Goal: Information Seeking & Learning: Check status

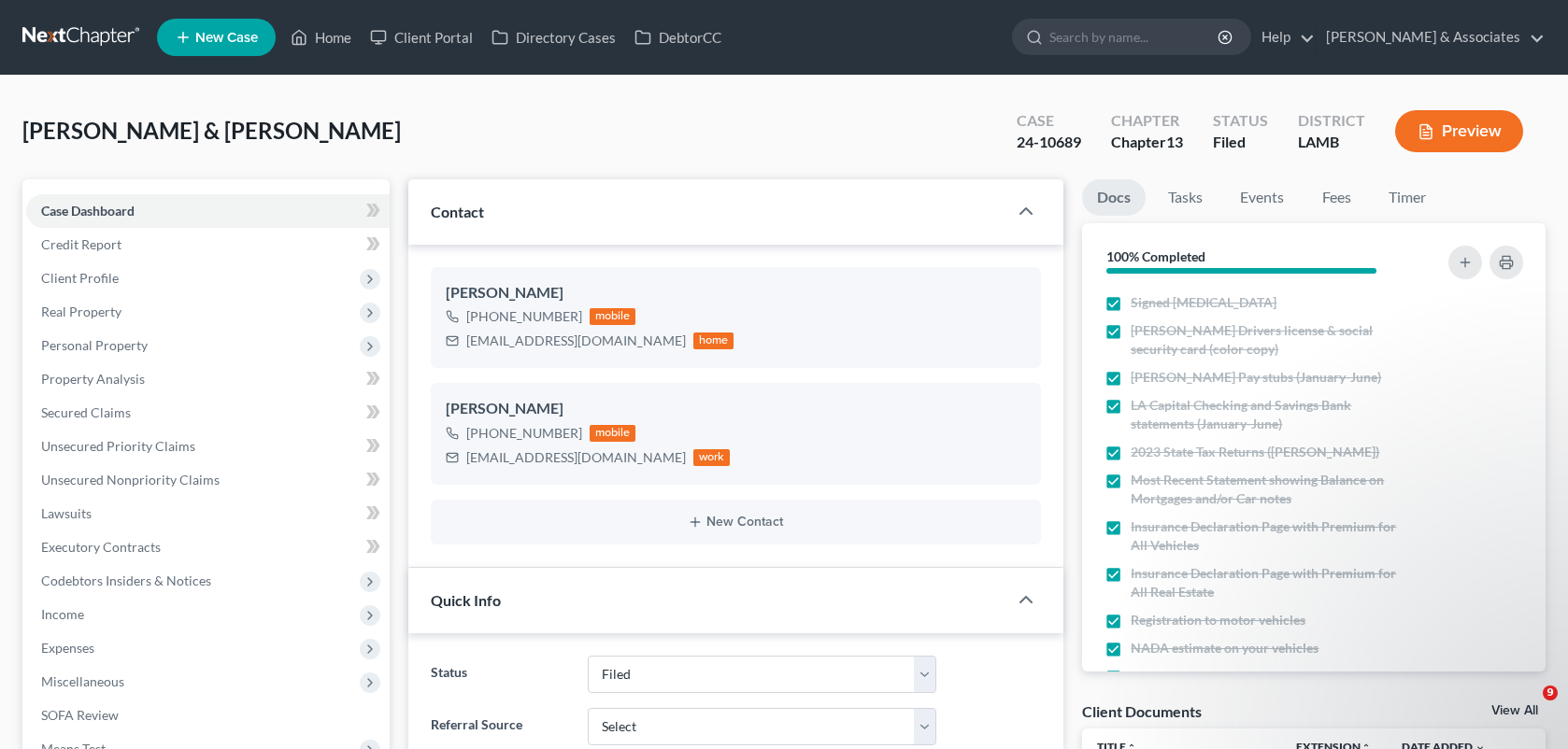
select select "8"
select select "0"
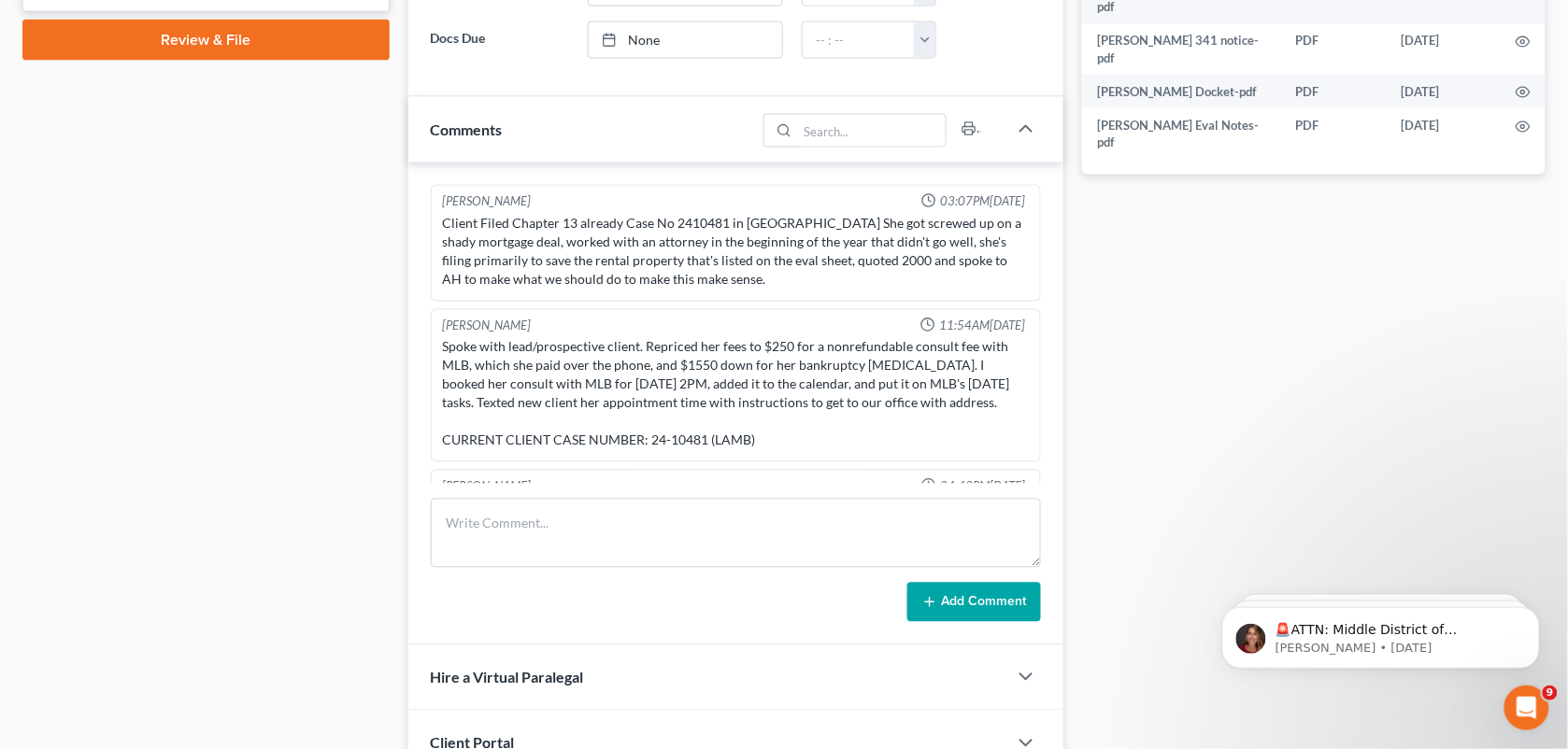
scroll to position [2203, 0]
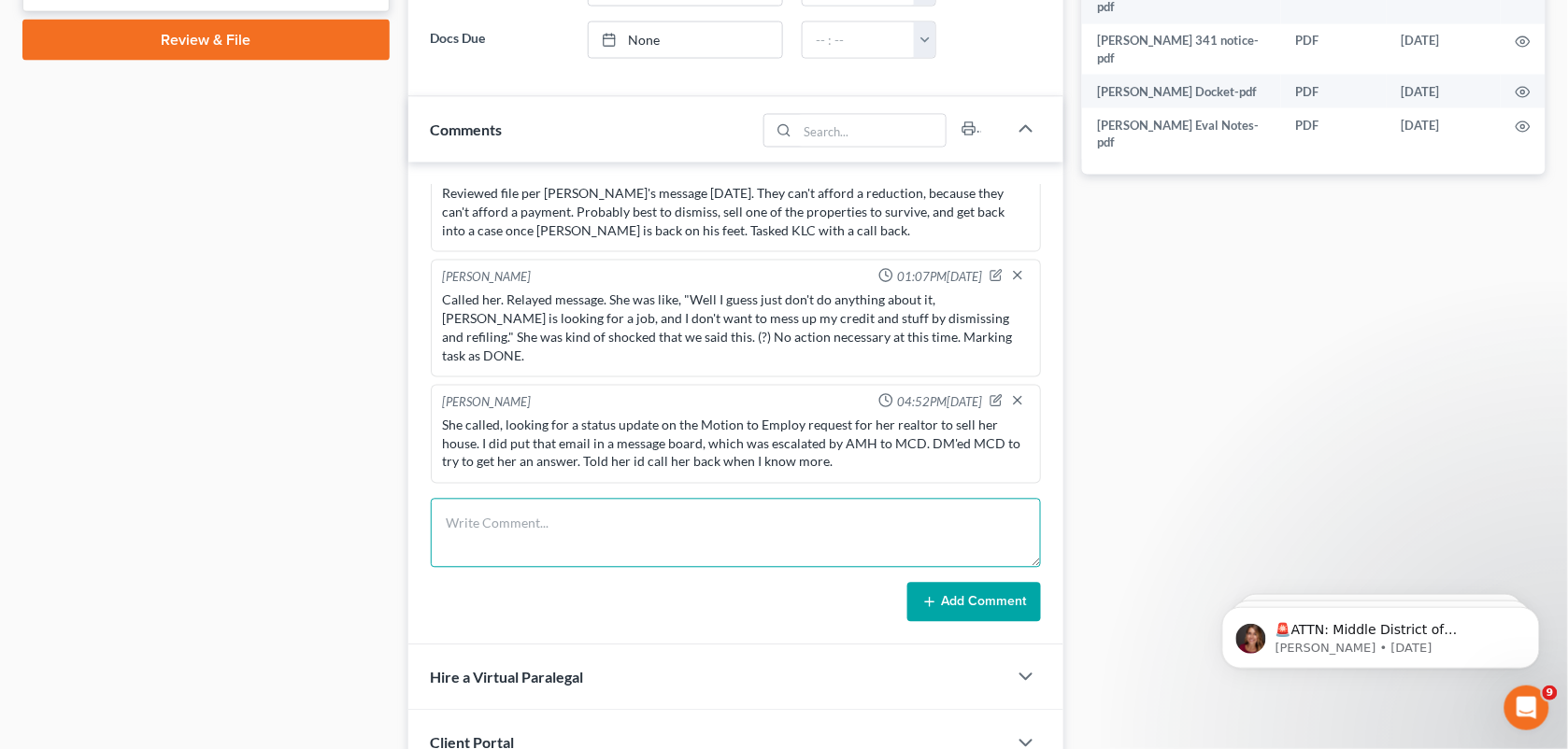
click at [754, 525] on textarea at bounding box center [736, 533] width 611 height 69
type textarea "Scheduled call with MCD for [DATE] 3:50PM CST."
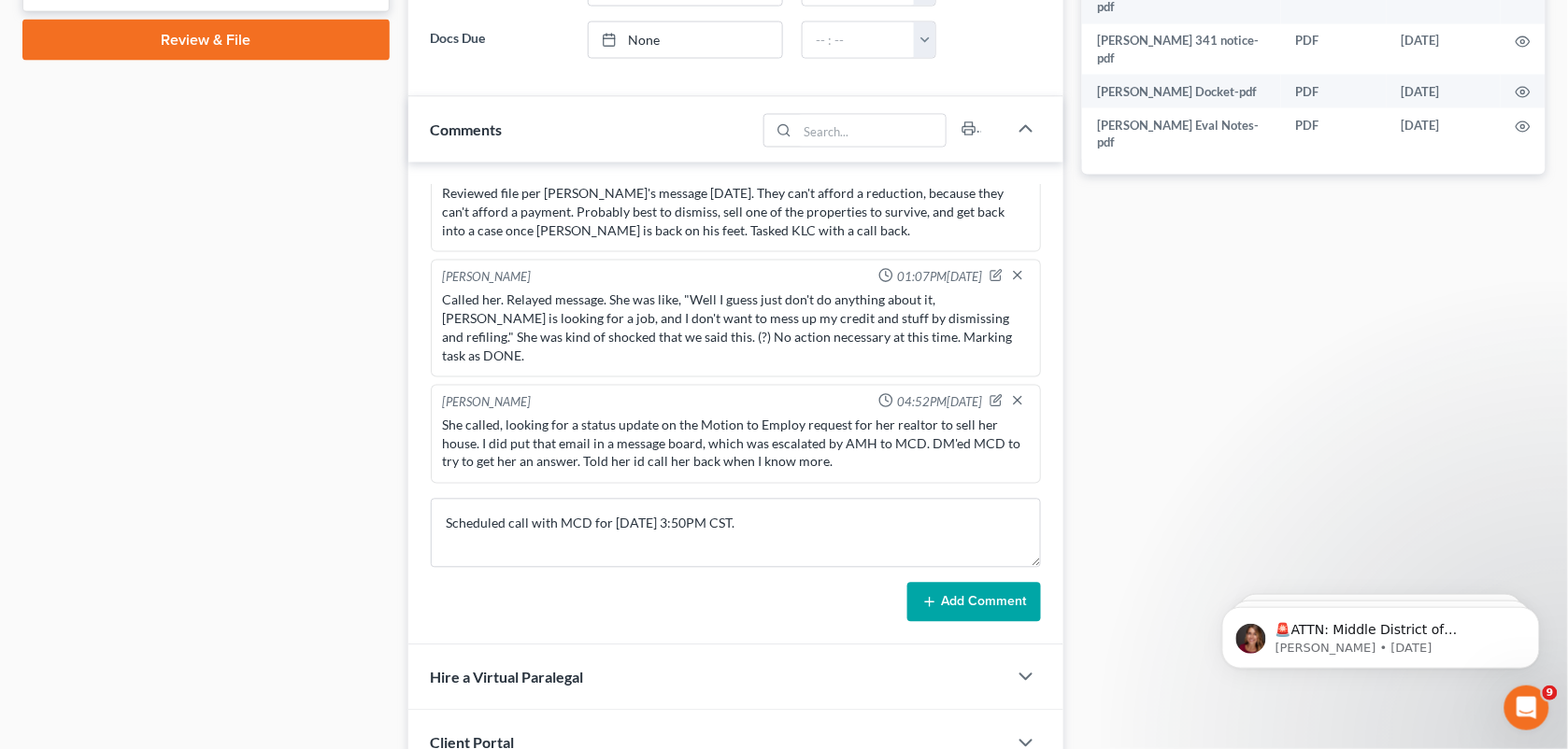
click at [964, 608] on button "Add Comment" at bounding box center [974, 602] width 134 height 39
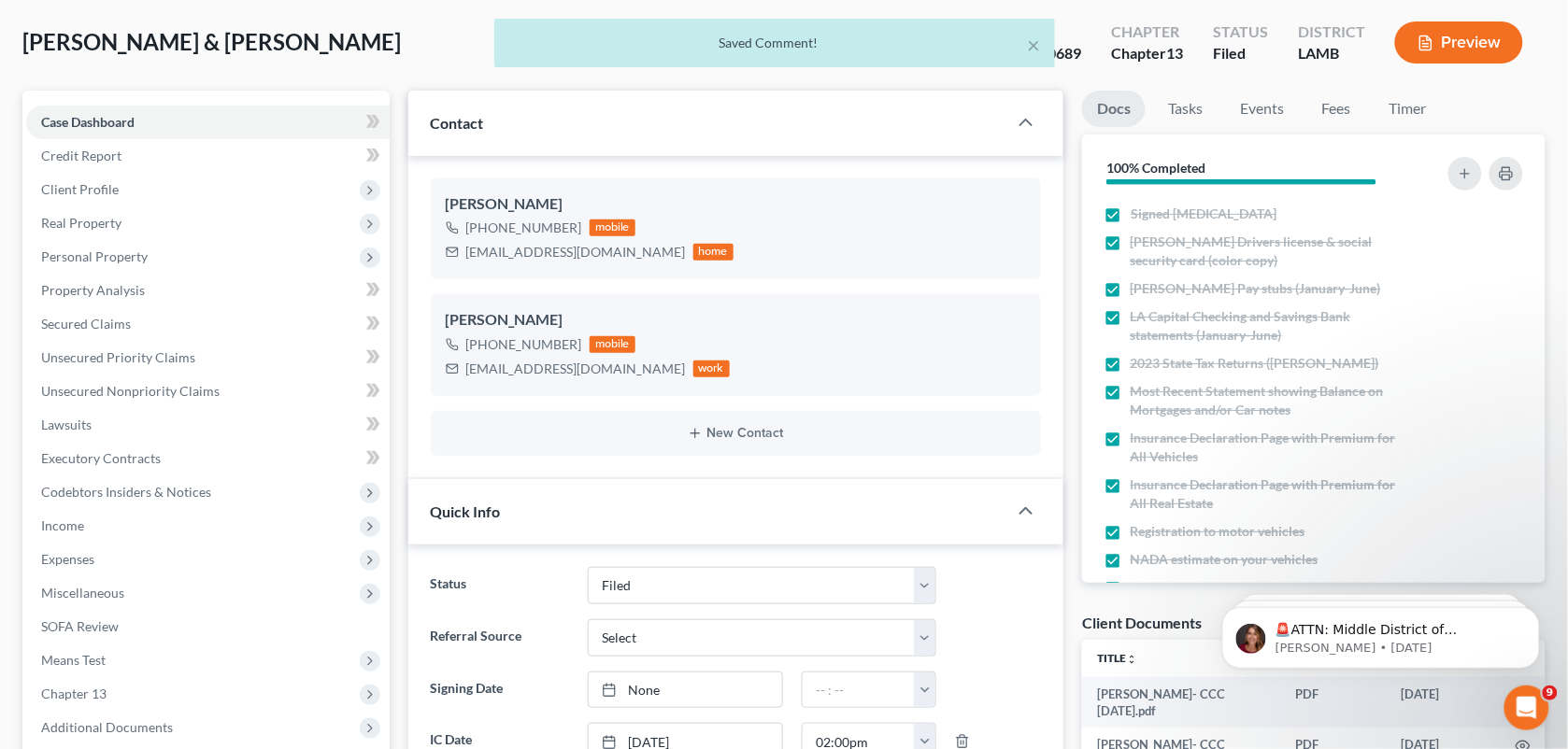
scroll to position [0, 0]
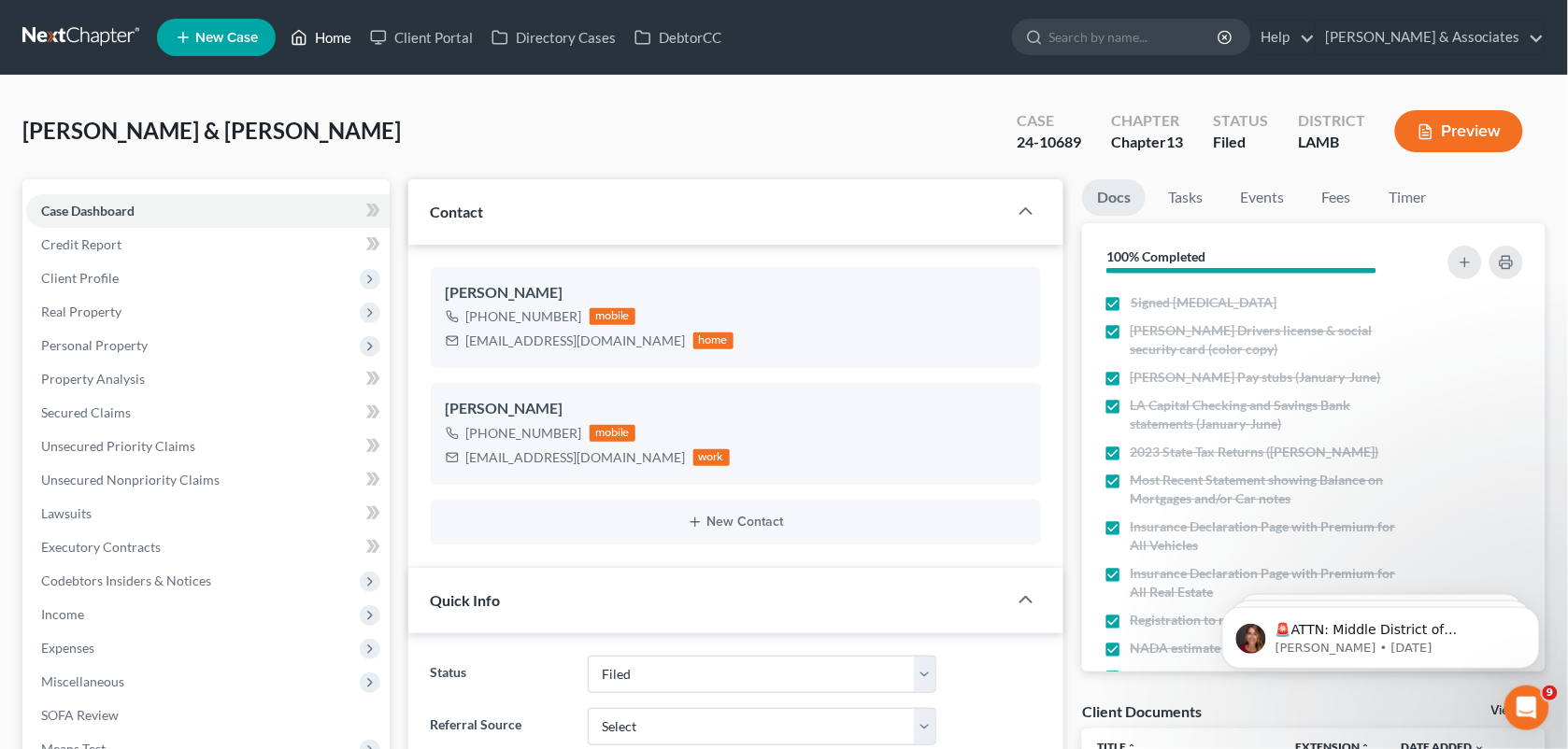
click at [301, 45] on icon at bounding box center [300, 38] width 17 height 23
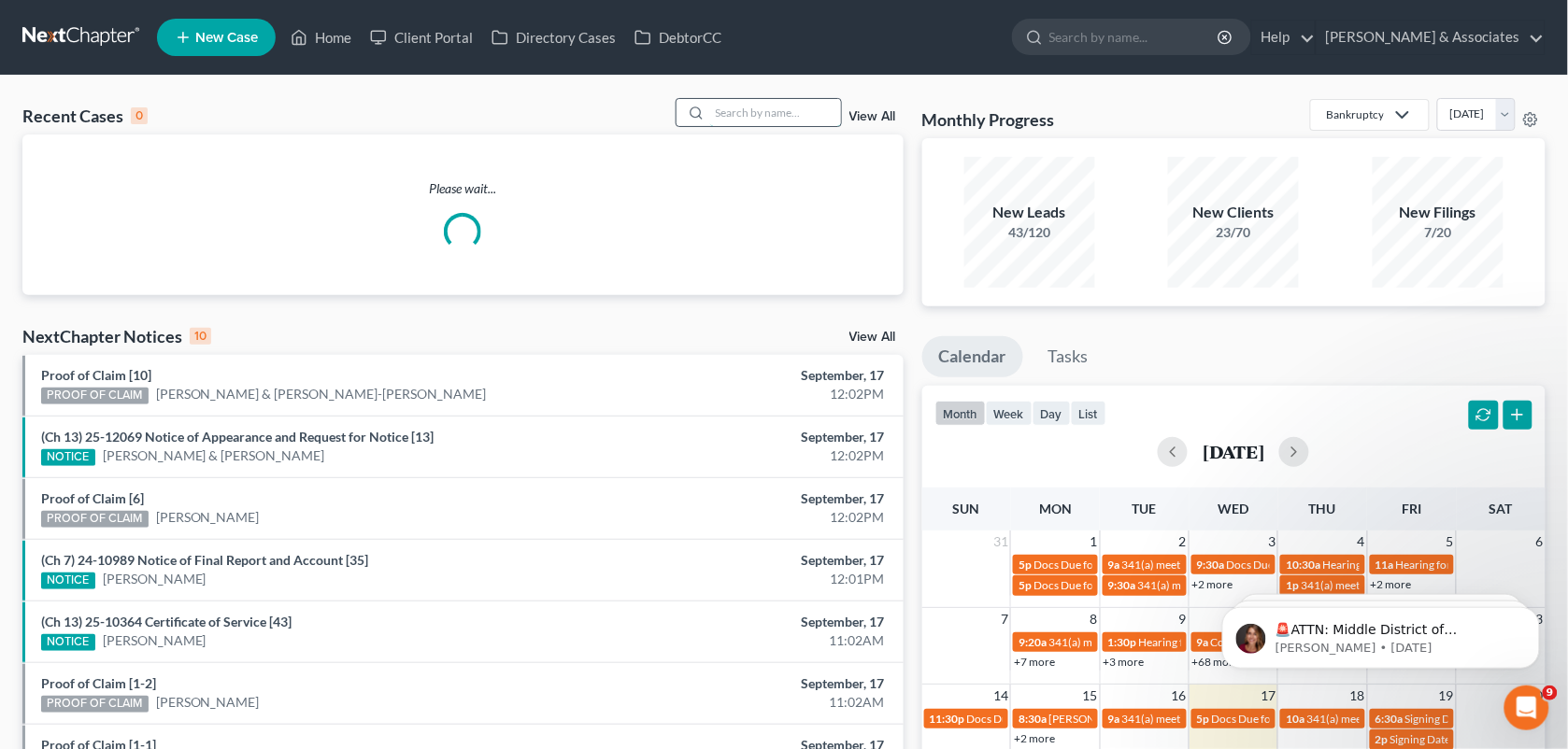
click at [726, 119] on input "search" at bounding box center [776, 112] width 131 height 28
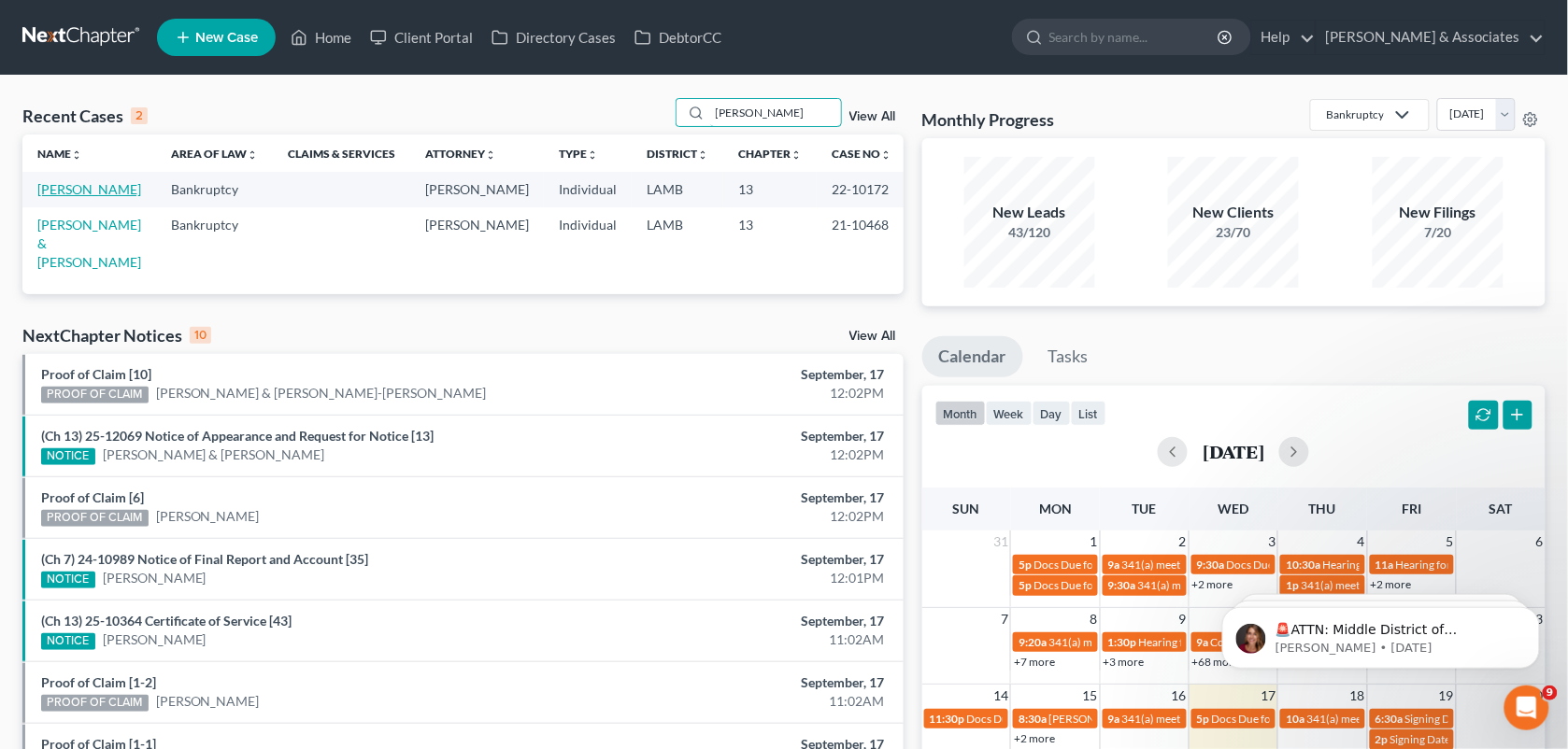
type input "[PERSON_NAME]"
click at [84, 187] on link "[PERSON_NAME]" at bounding box center [88, 189] width 104 height 16
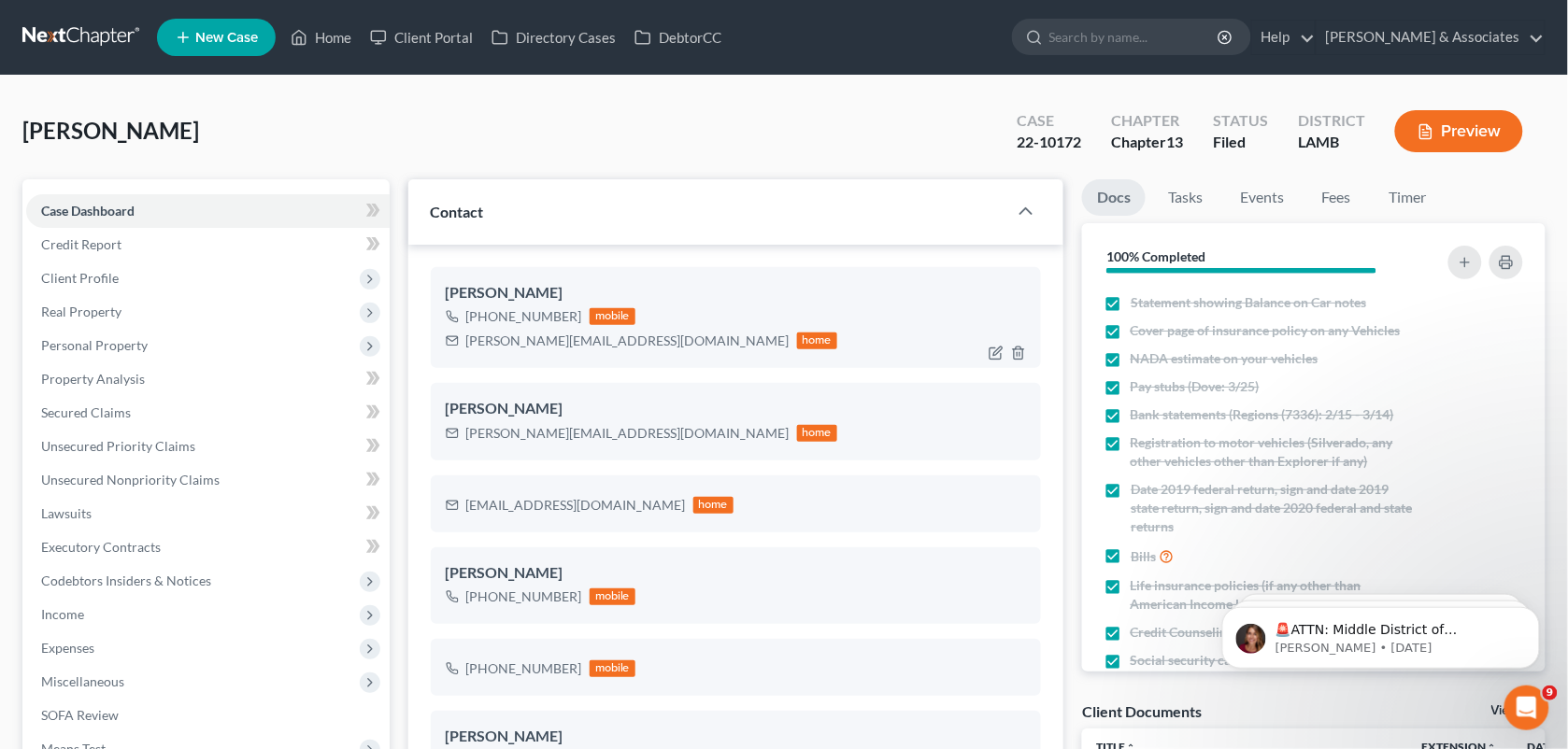
scroll to position [5095, 0]
drag, startPoint x: 577, startPoint y: 316, endPoint x: 486, endPoint y: 315, distance: 91.0
click at [486, 315] on div "[PHONE_NUMBER] mobile" at bounding box center [642, 317] width 393 height 25
copy div "225) 828-9401"
click at [320, 29] on link "Home" at bounding box center [321, 37] width 80 height 33
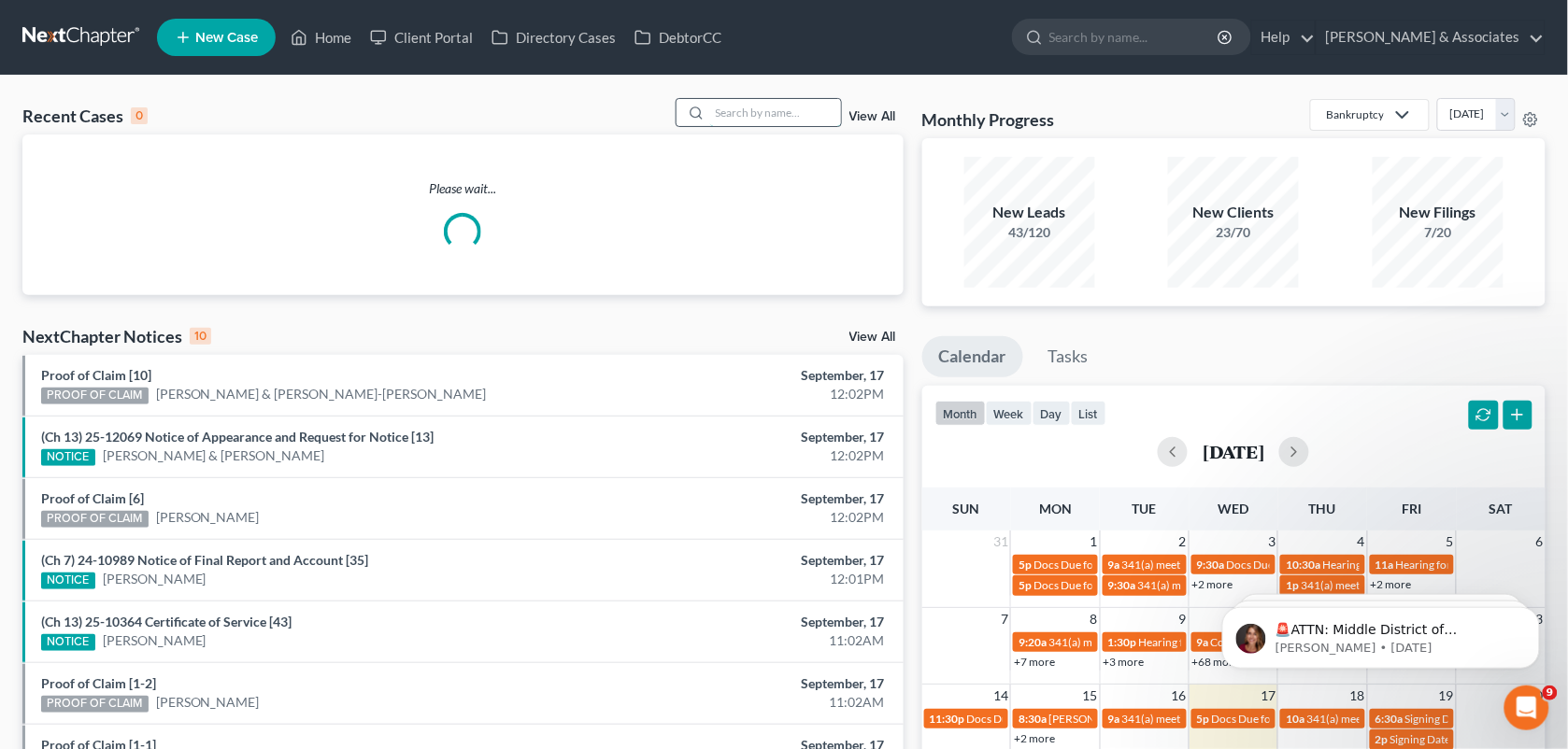
click at [738, 112] on input "search" at bounding box center [776, 112] width 131 height 28
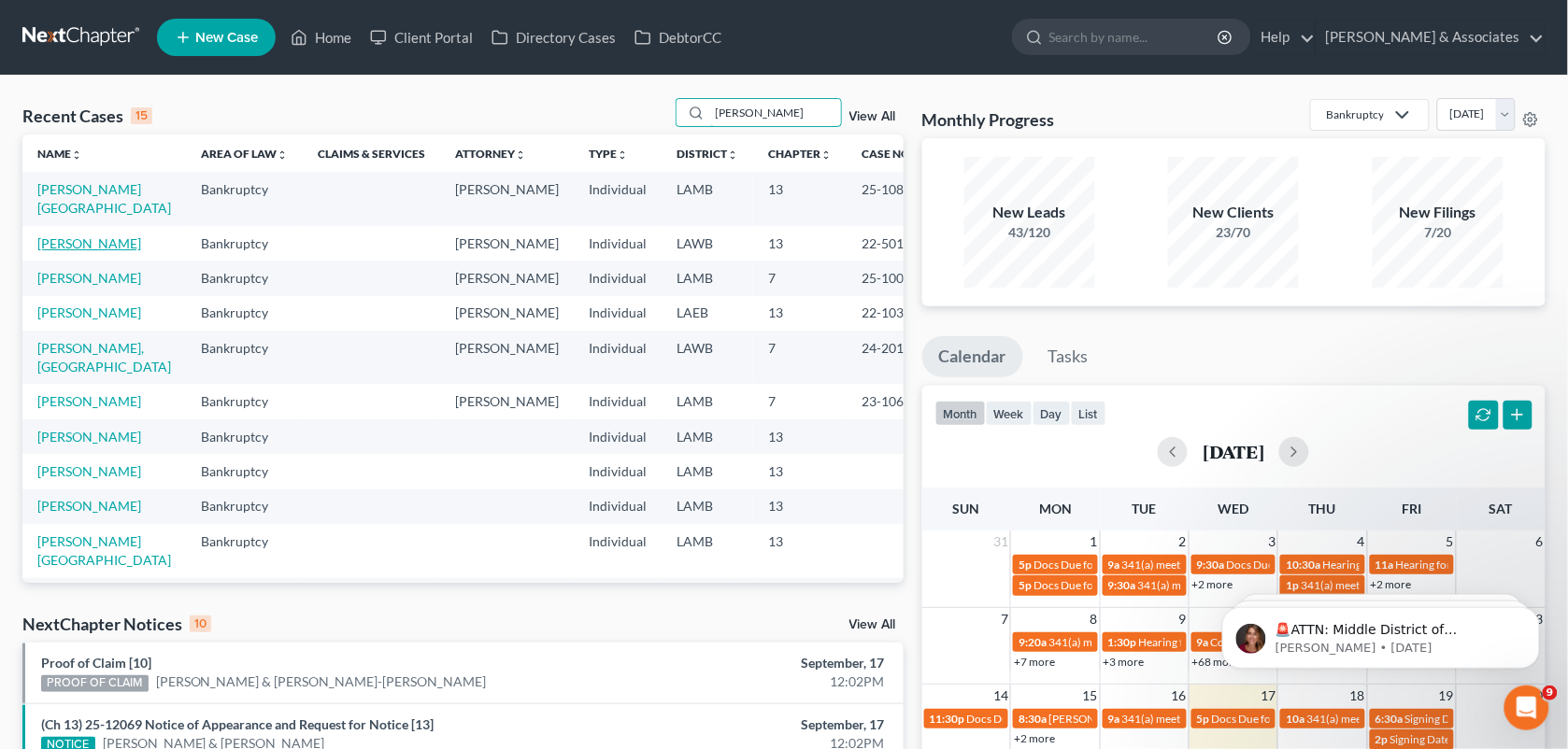
type input "[PERSON_NAME]"
click at [58, 251] on link "[PERSON_NAME]" at bounding box center [88, 243] width 104 height 16
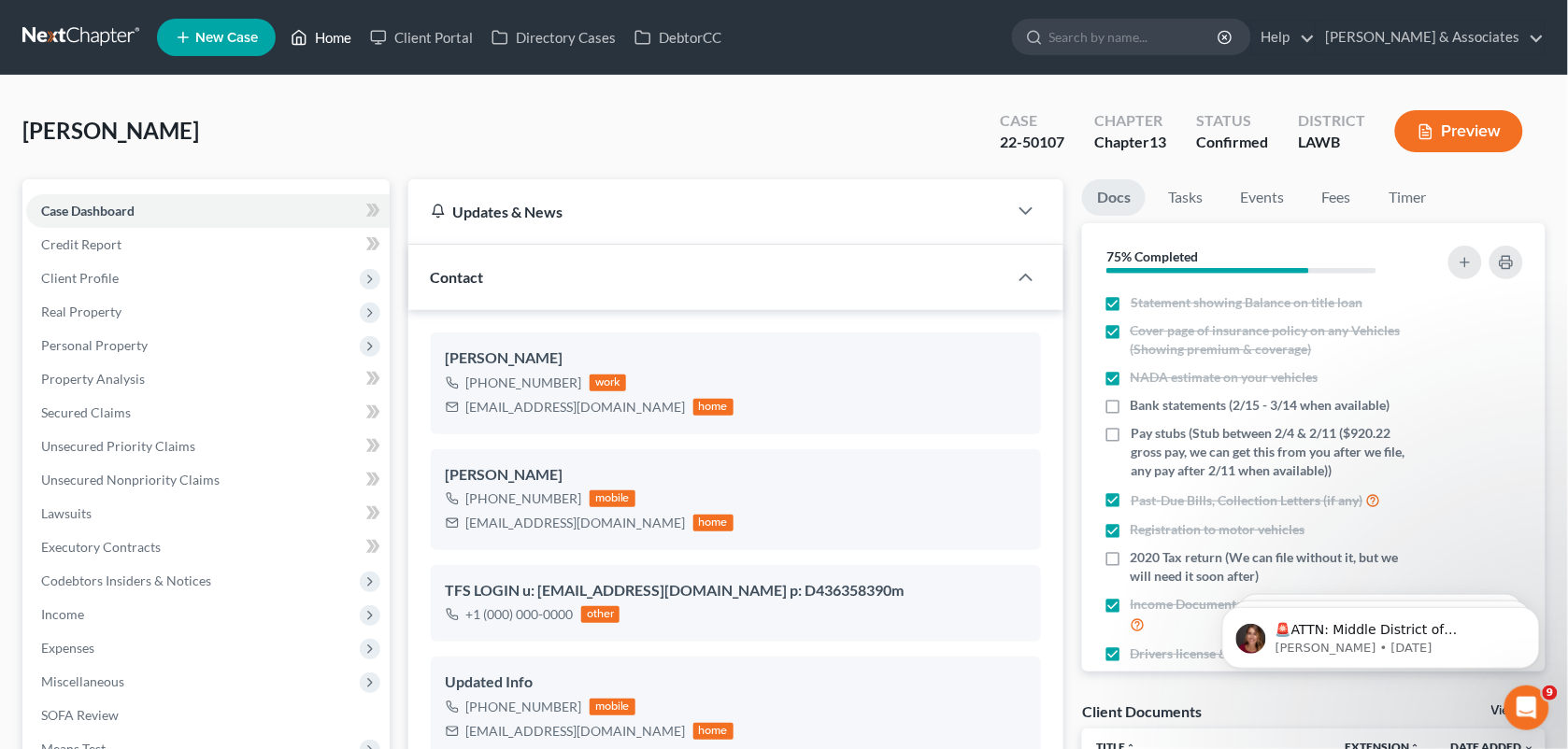
click at [323, 34] on link "Home" at bounding box center [321, 37] width 80 height 33
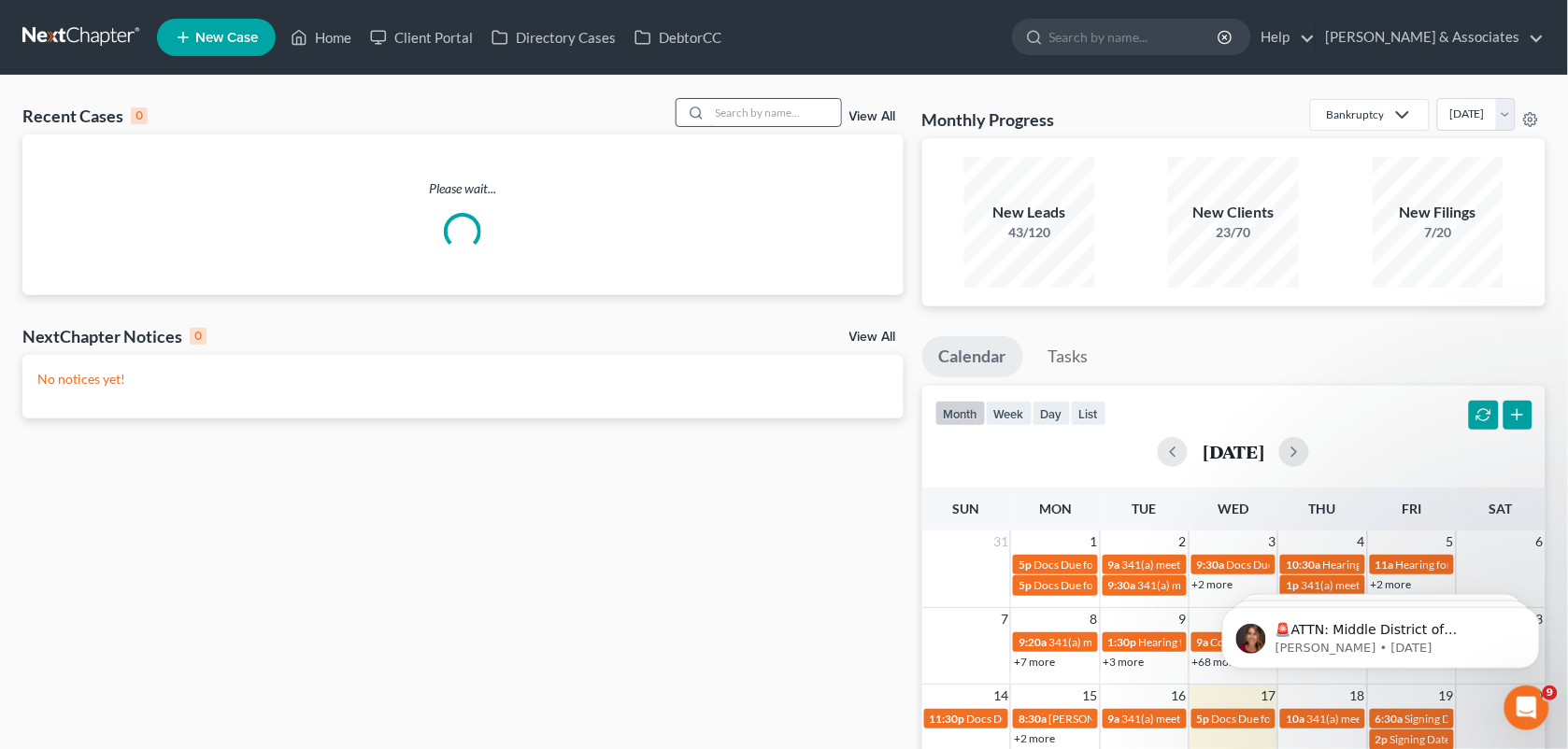
click at [764, 108] on input "search" at bounding box center [776, 112] width 131 height 28
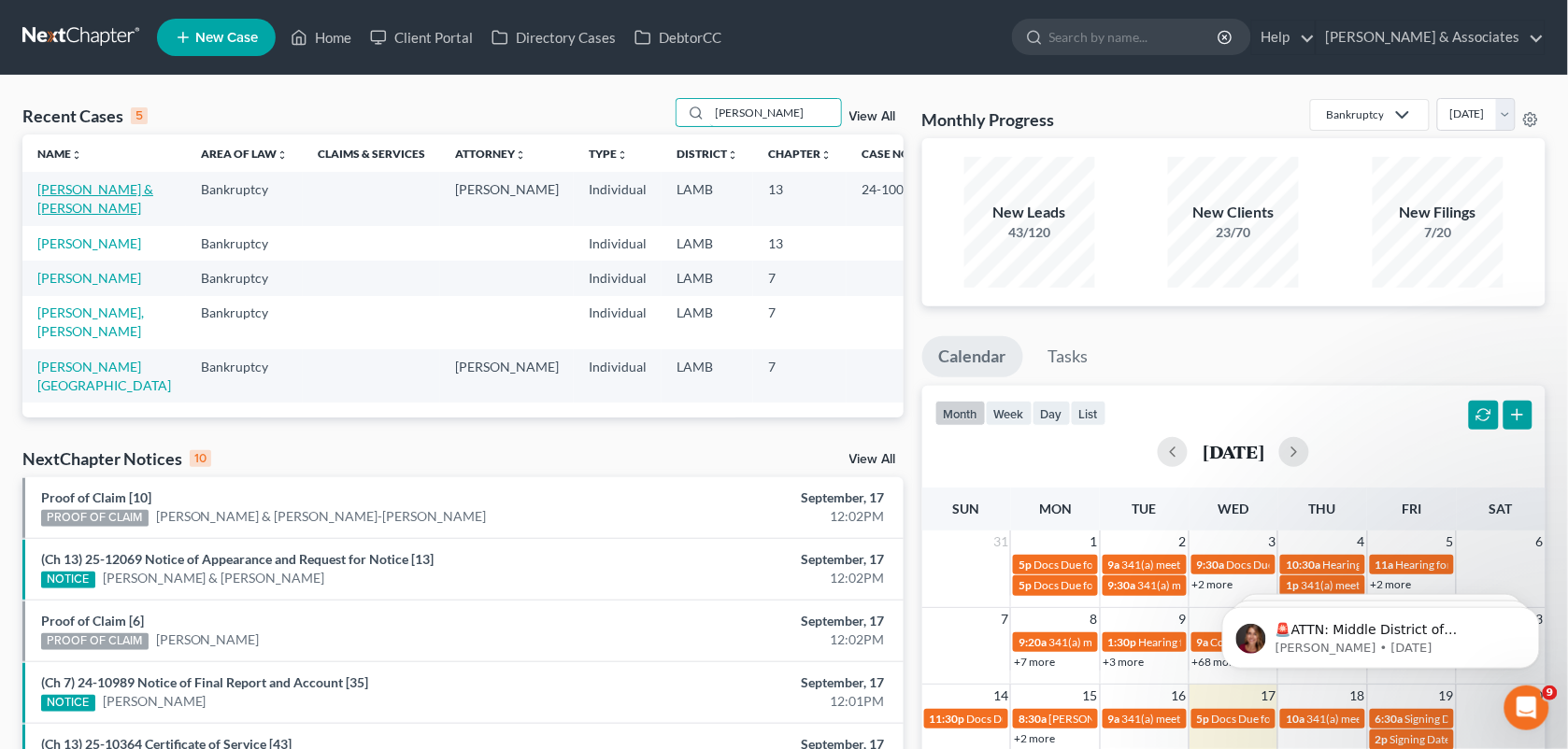
type input "[PERSON_NAME]"
click at [117, 185] on link "[PERSON_NAME] & [PERSON_NAME]" at bounding box center [95, 199] width 116 height 34
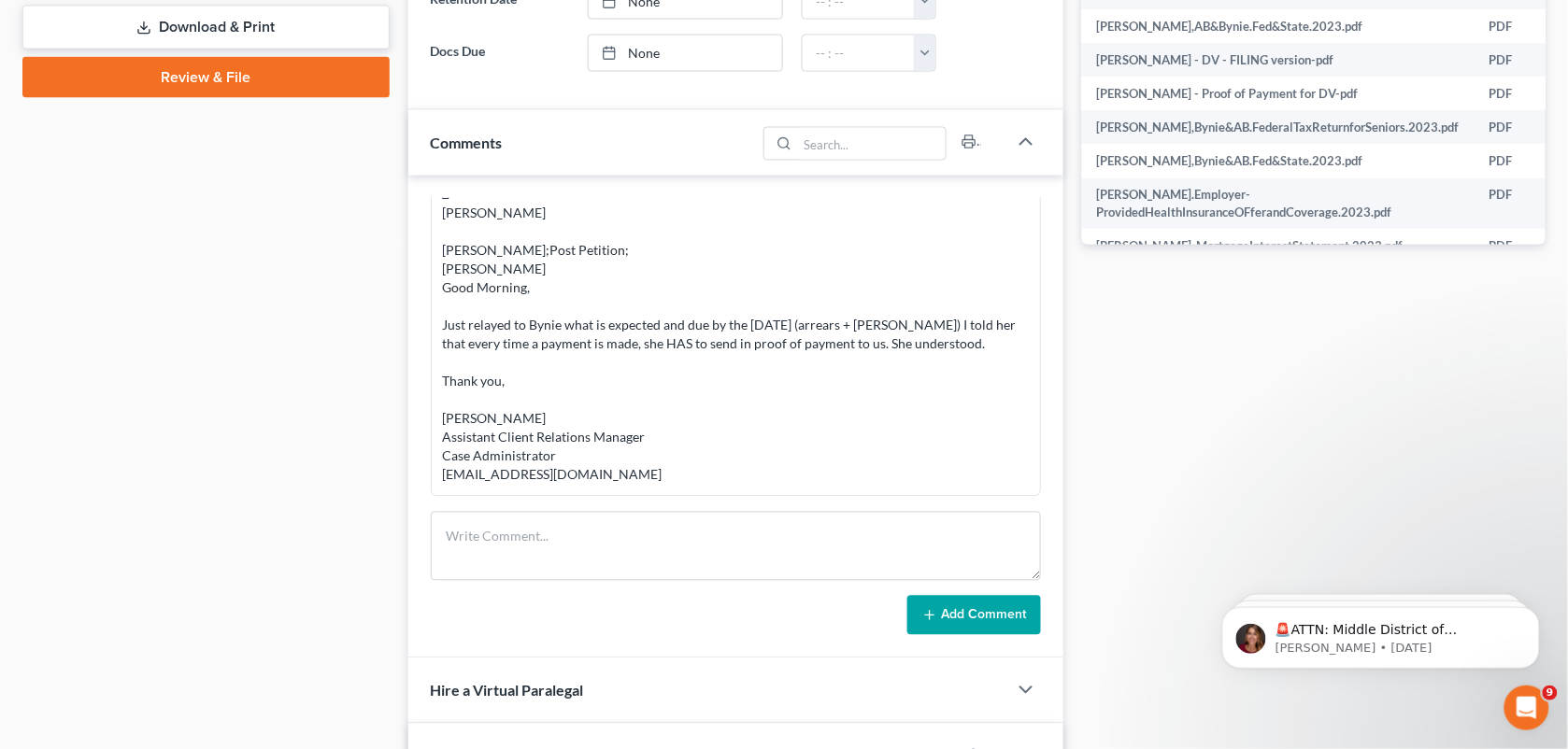
scroll to position [913, 0]
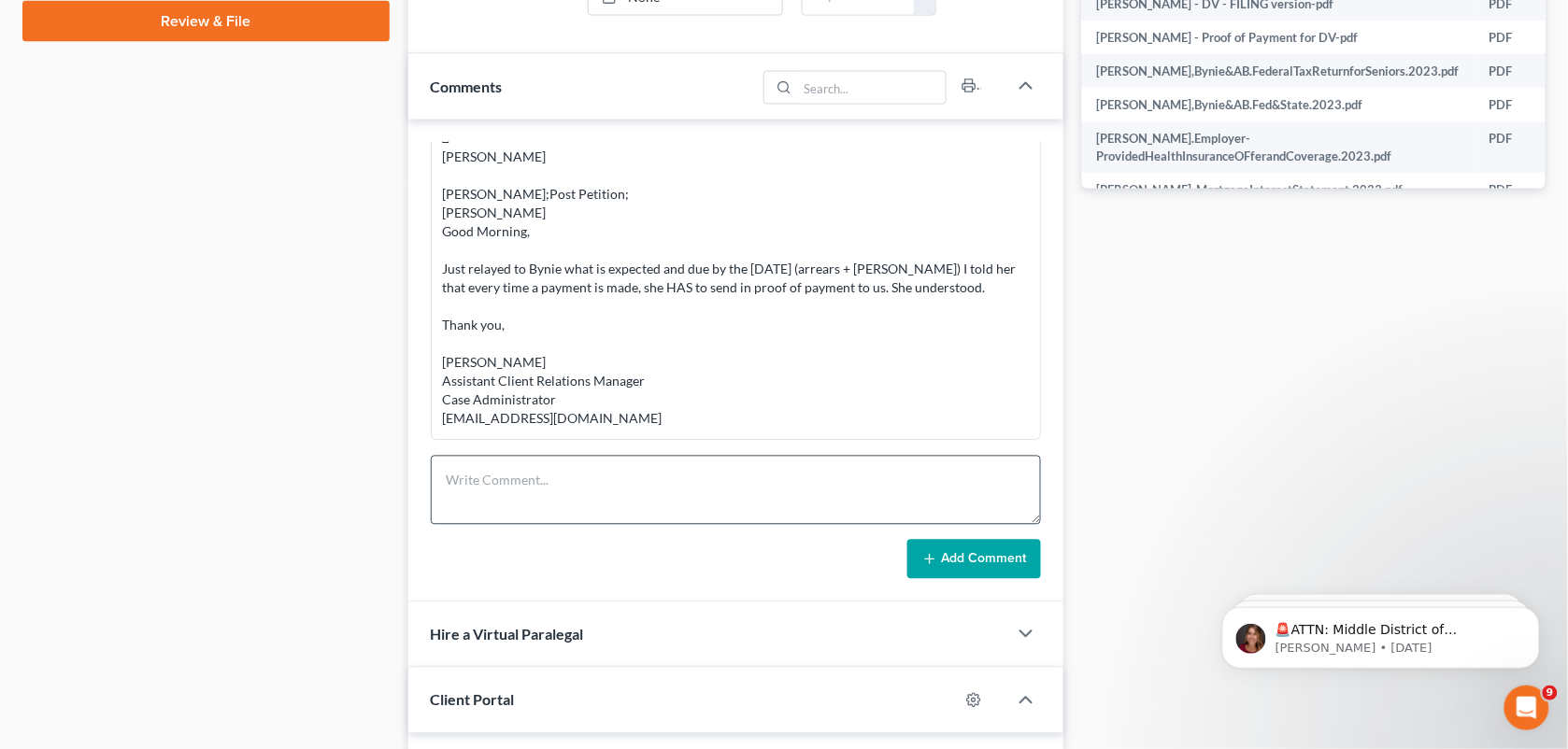
drag, startPoint x: 606, startPoint y: 449, endPoint x: 600, endPoint y: 492, distance: 43.4
click at [600, 492] on div "[PERSON_NAME] 02:39PM[DATE] call from lead to confirm consult .1 [PERSON_NAME] …" at bounding box center [737, 361] width 656 height 483
click at [600, 492] on textarea at bounding box center [736, 490] width 611 height 69
paste textarea "[PERSON_NAME] called and LVM saying, "Before DLM left, (talked to her [DATE]), …"
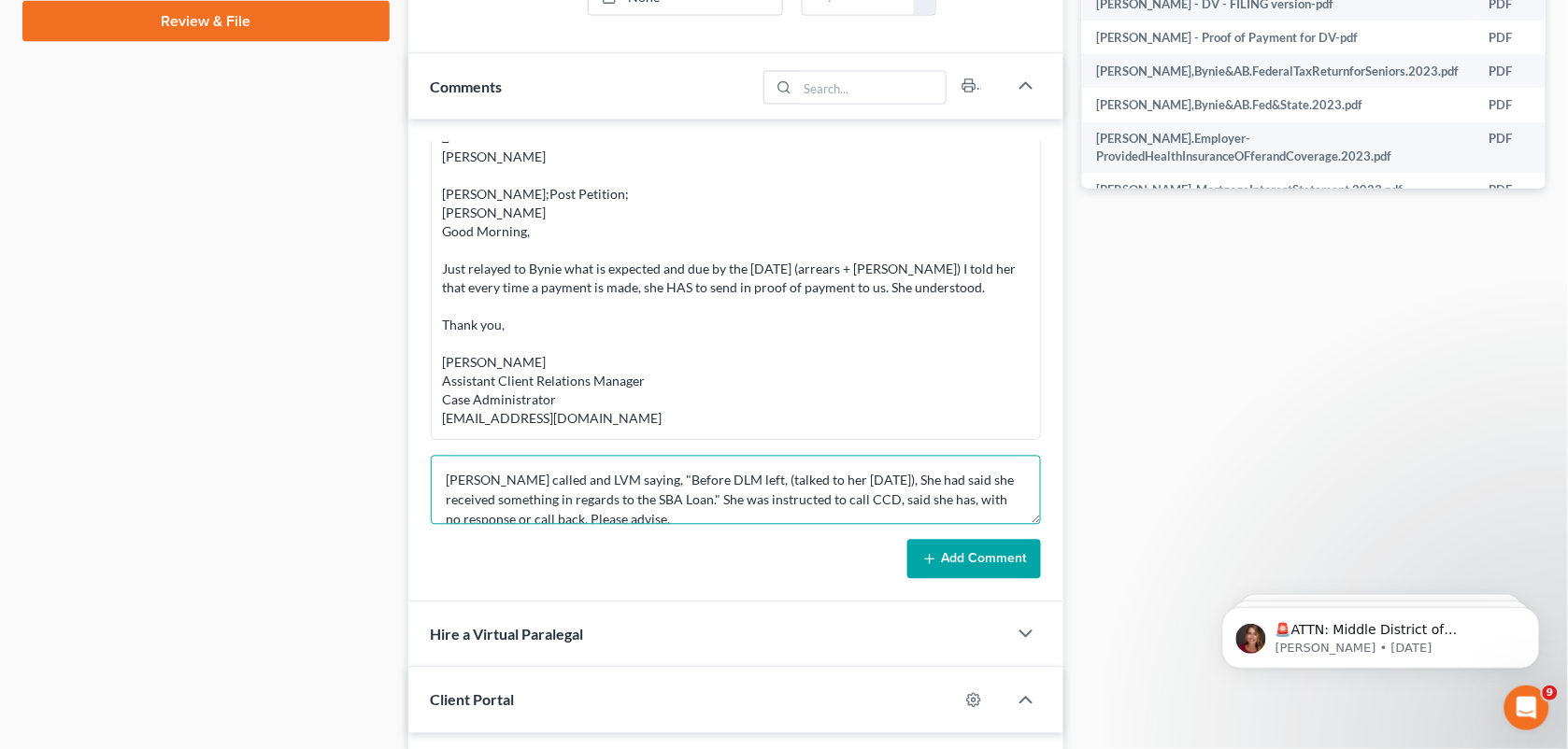
scroll to position [2, 0]
type textarea "[PERSON_NAME] called and LVM saying, "Before DLM left, (talked to her [DATE]), …"
click at [947, 574] on button "Add Comment" at bounding box center [974, 559] width 134 height 39
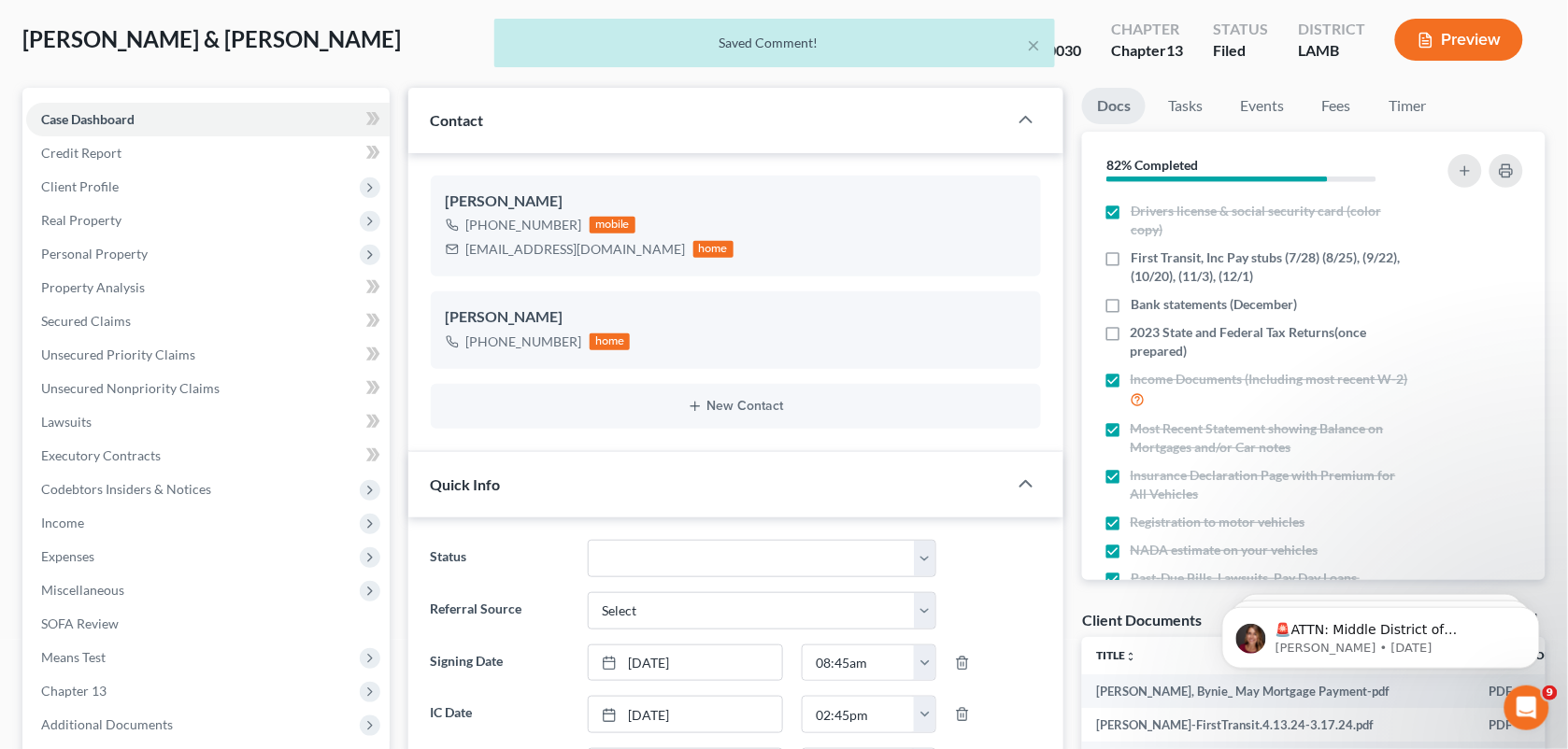
scroll to position [56, 0]
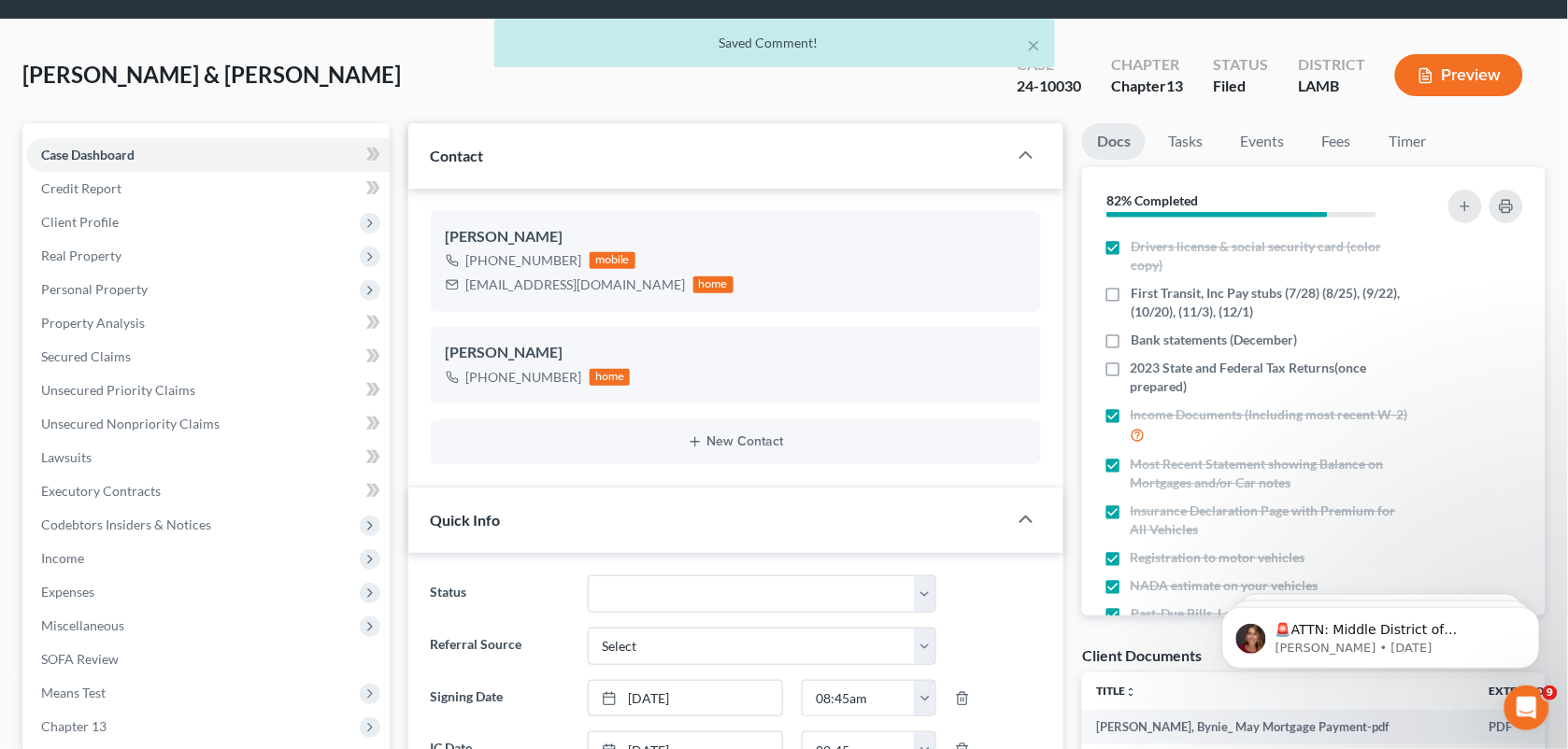
drag, startPoint x: 847, startPoint y: 84, endPoint x: 1554, endPoint y: 113, distance: 707.6
click at [847, 84] on div "[PERSON_NAME] & Bynie Upgraded Case 24-10030 Chapter Chapter 13 Status Filed Di…" at bounding box center [784, 83] width 1523 height 82
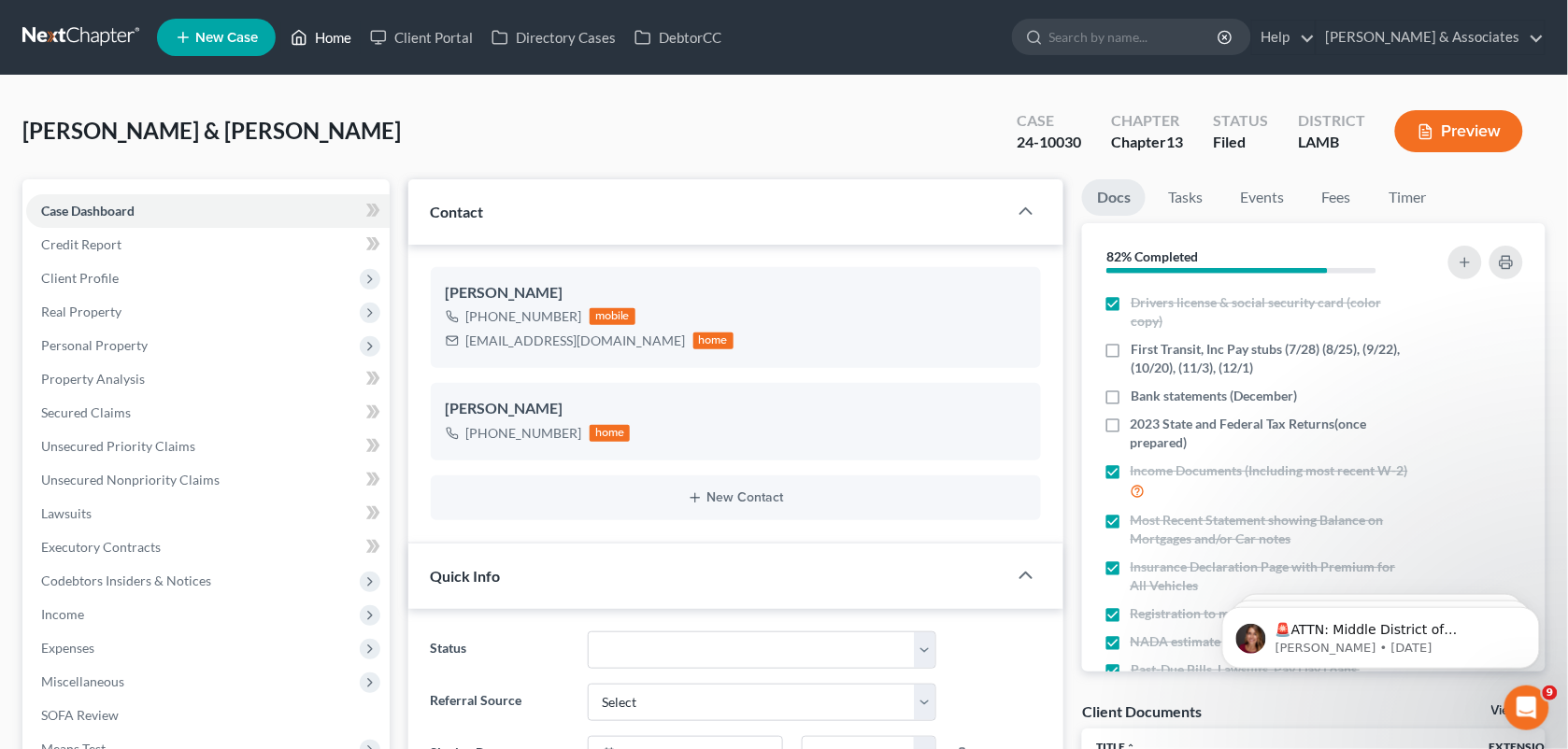
click at [306, 35] on icon at bounding box center [300, 37] width 13 height 14
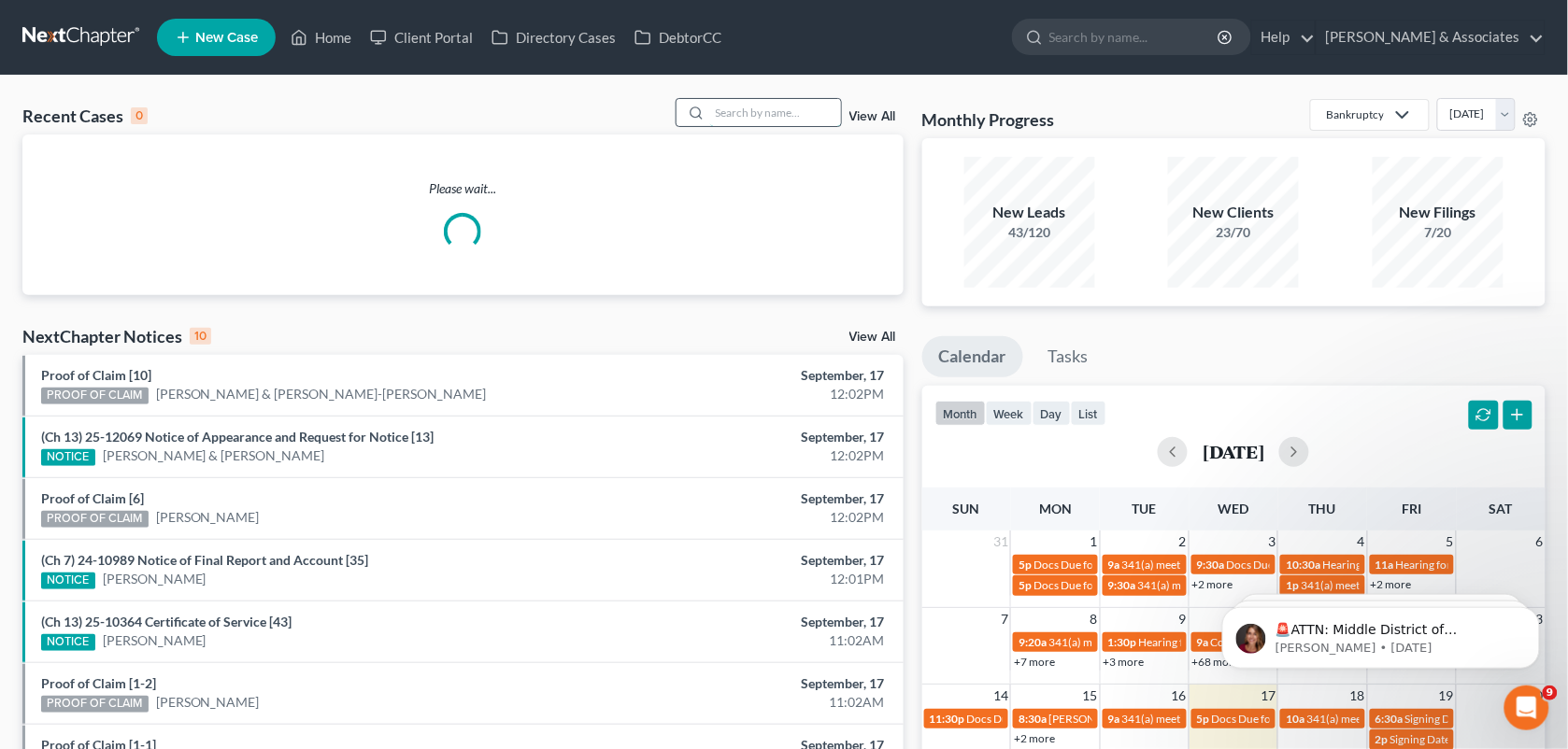
click at [749, 117] on input "search" at bounding box center [776, 112] width 131 height 28
type input "[PERSON_NAME]"
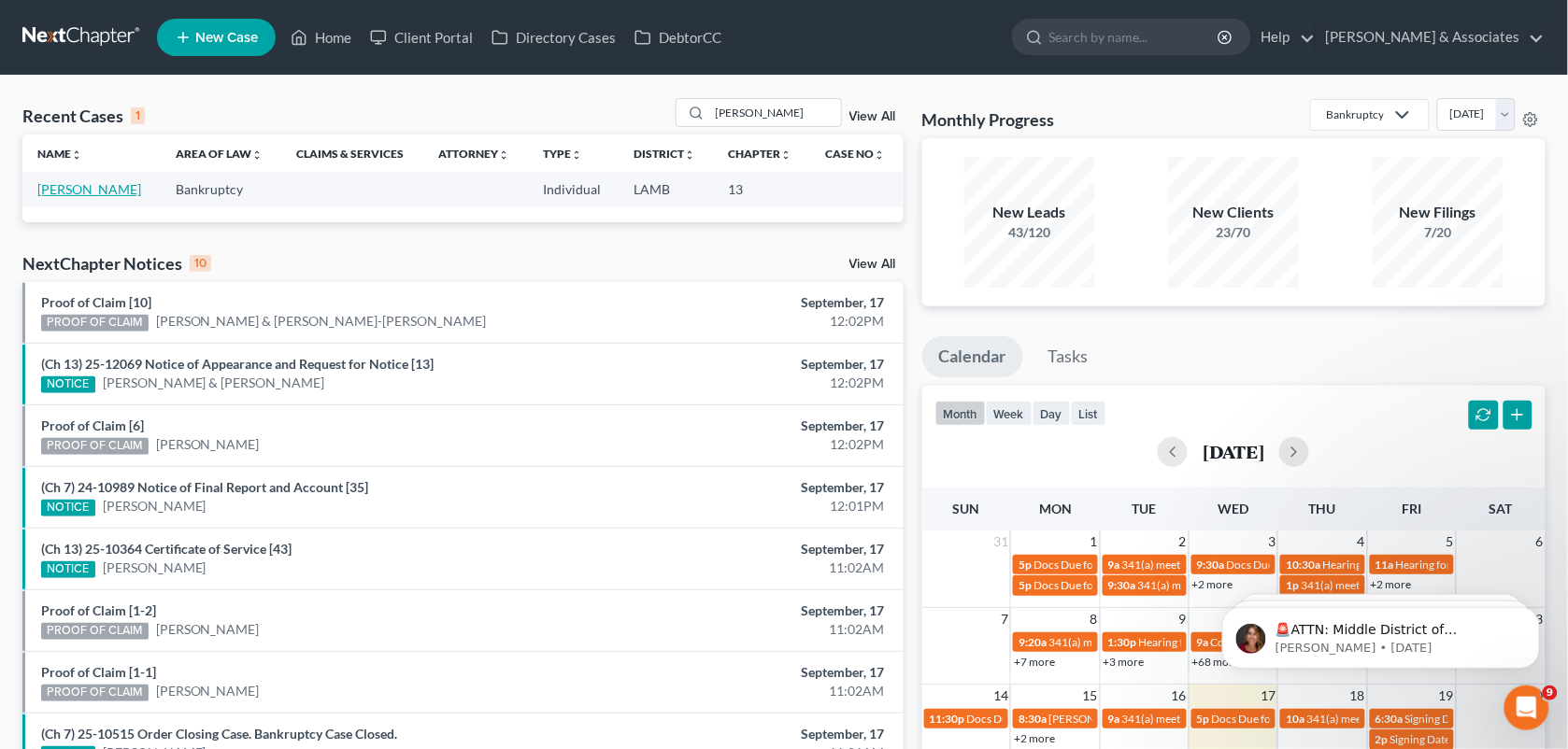
click at [85, 185] on link "[PERSON_NAME]" at bounding box center [88, 189] width 104 height 16
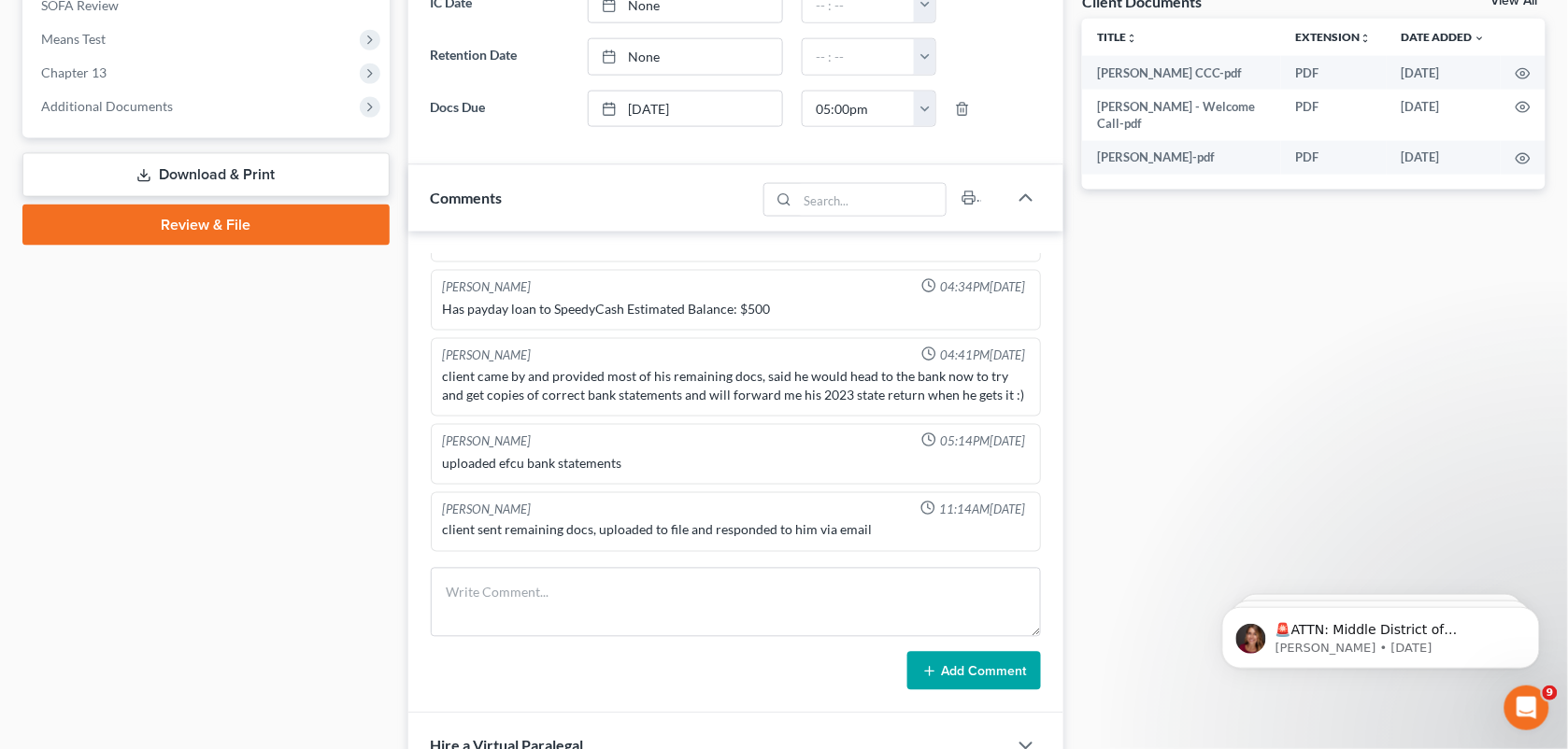
scroll to position [716, 0]
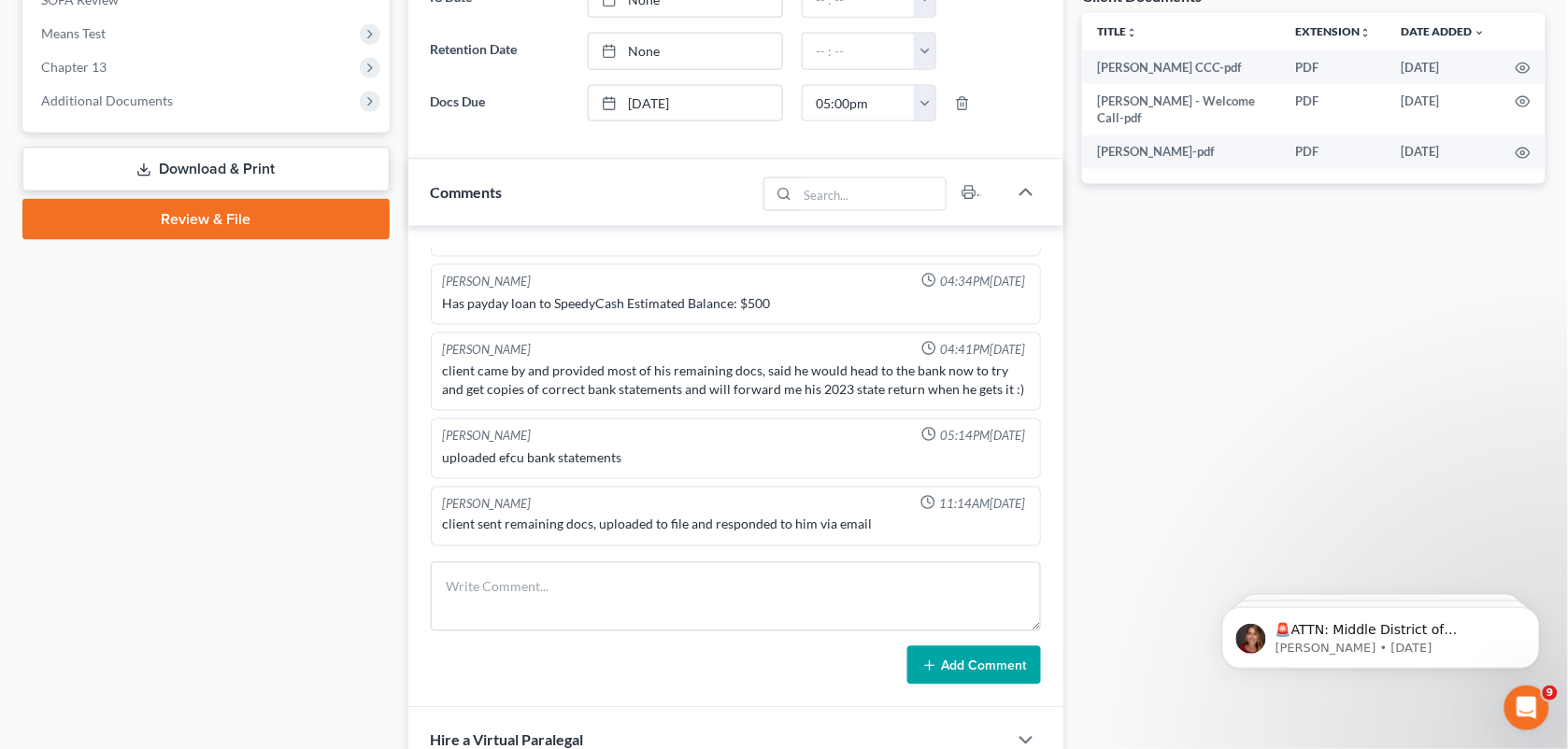
drag, startPoint x: 1098, startPoint y: 355, endPoint x: 1087, endPoint y: 432, distance: 77.8
click at [1098, 355] on div "Docs Tasks Events Fees Timer 82% Completed Nothing here yet! Signed [MEDICAL_DA…" at bounding box center [1313, 218] width 482 height 1508
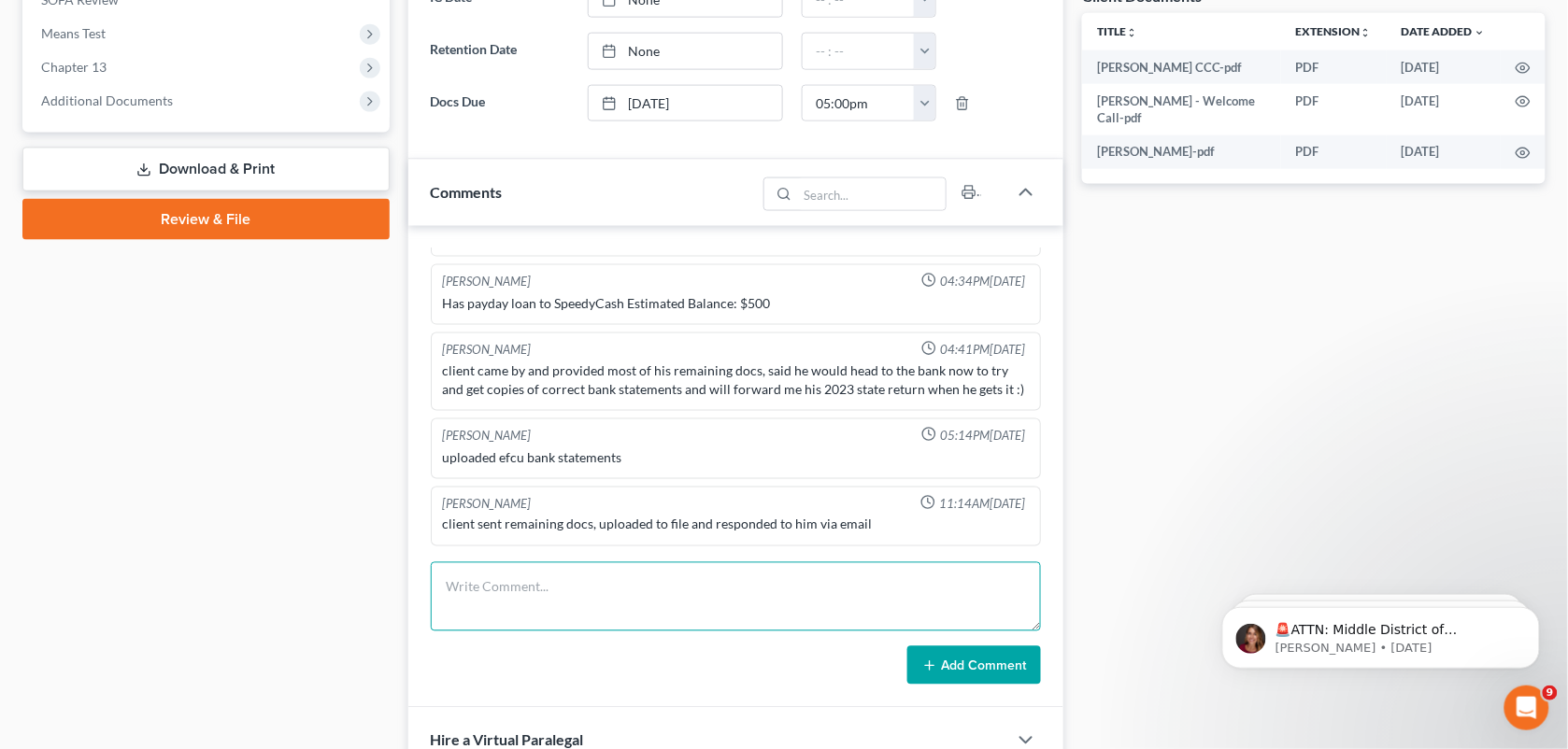
click at [840, 626] on textarea at bounding box center [736, 597] width 611 height 69
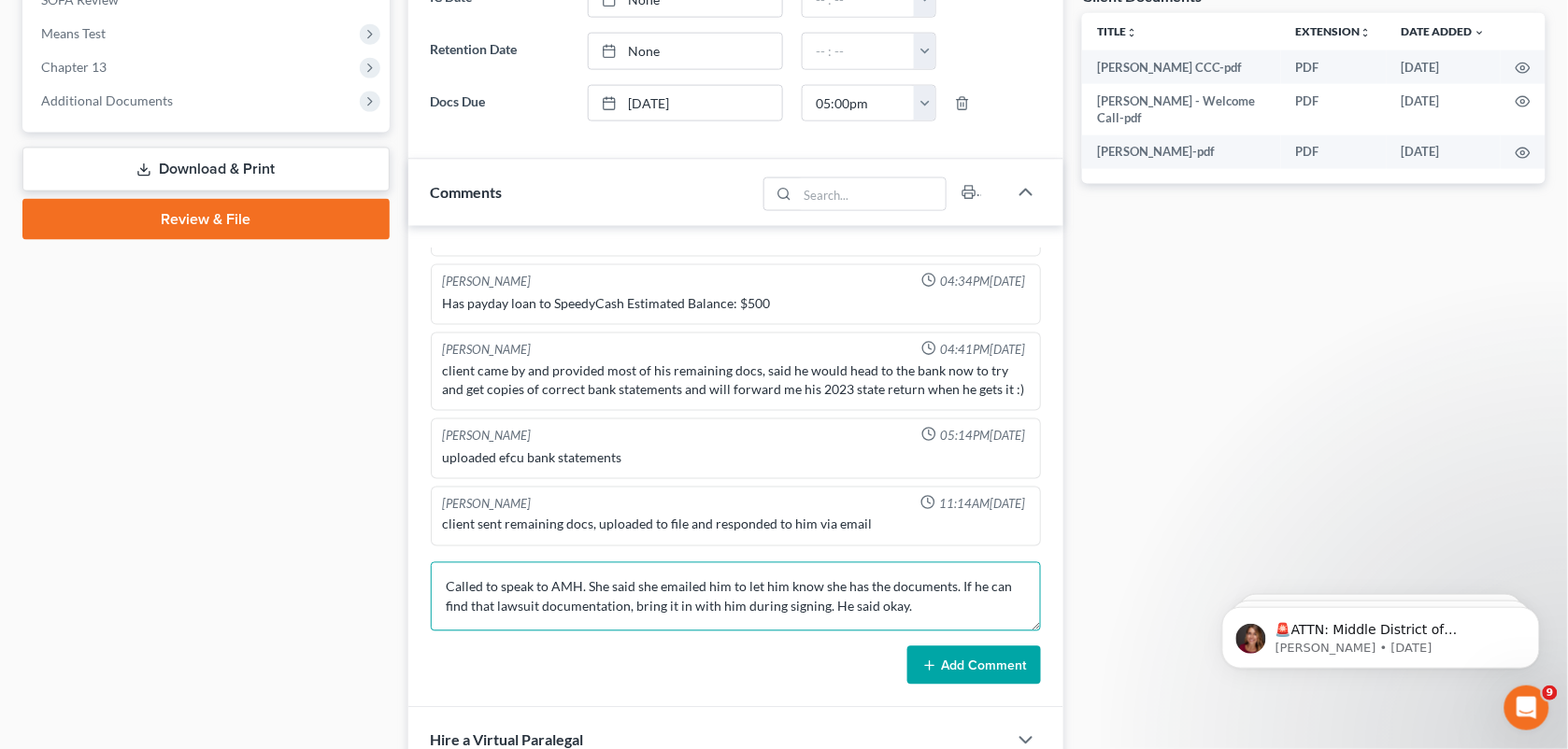
type textarea "Called to speak to AMH. She said she emailed him to let him know she has the do…"
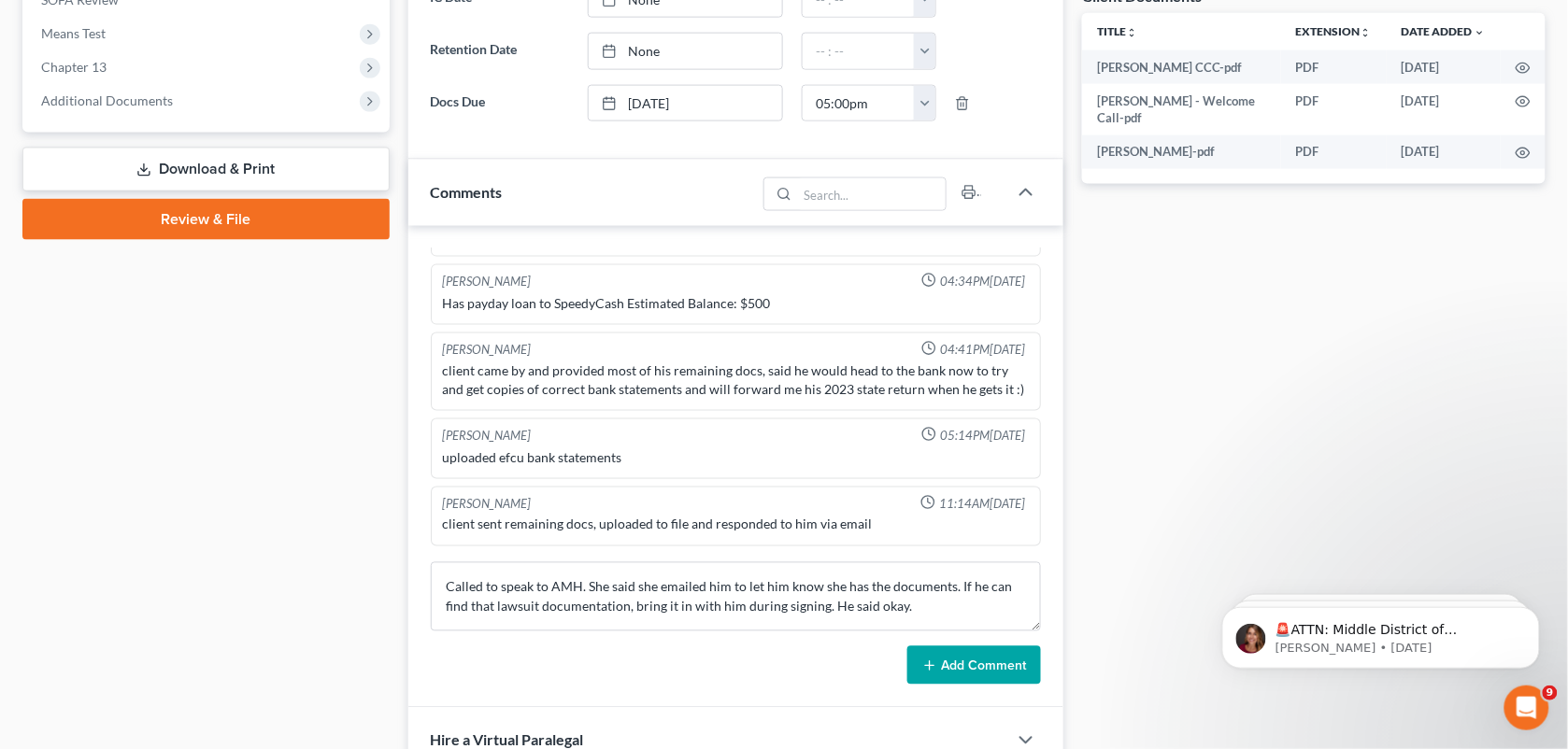
click at [1018, 649] on button "Add Comment" at bounding box center [974, 665] width 134 height 39
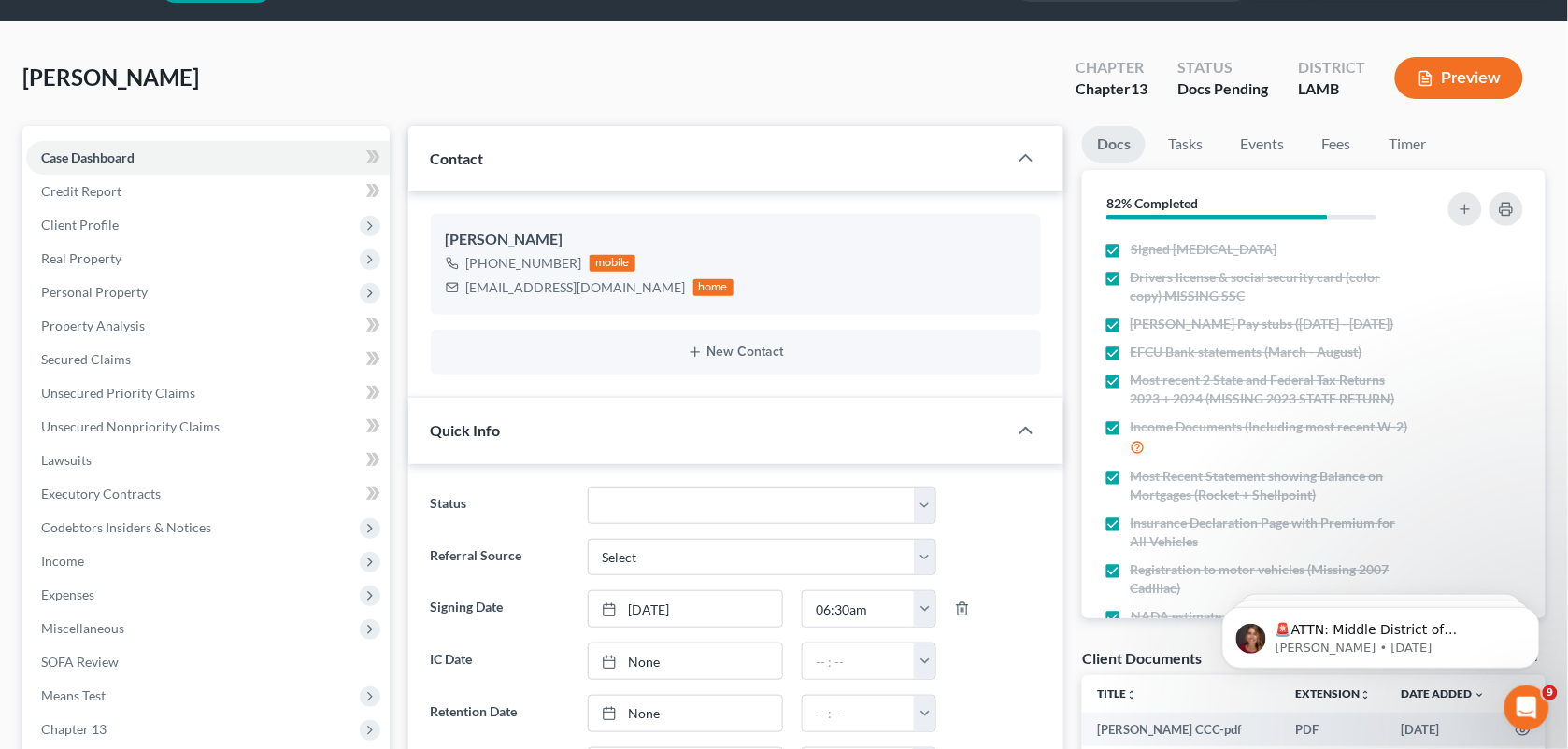
scroll to position [0, 0]
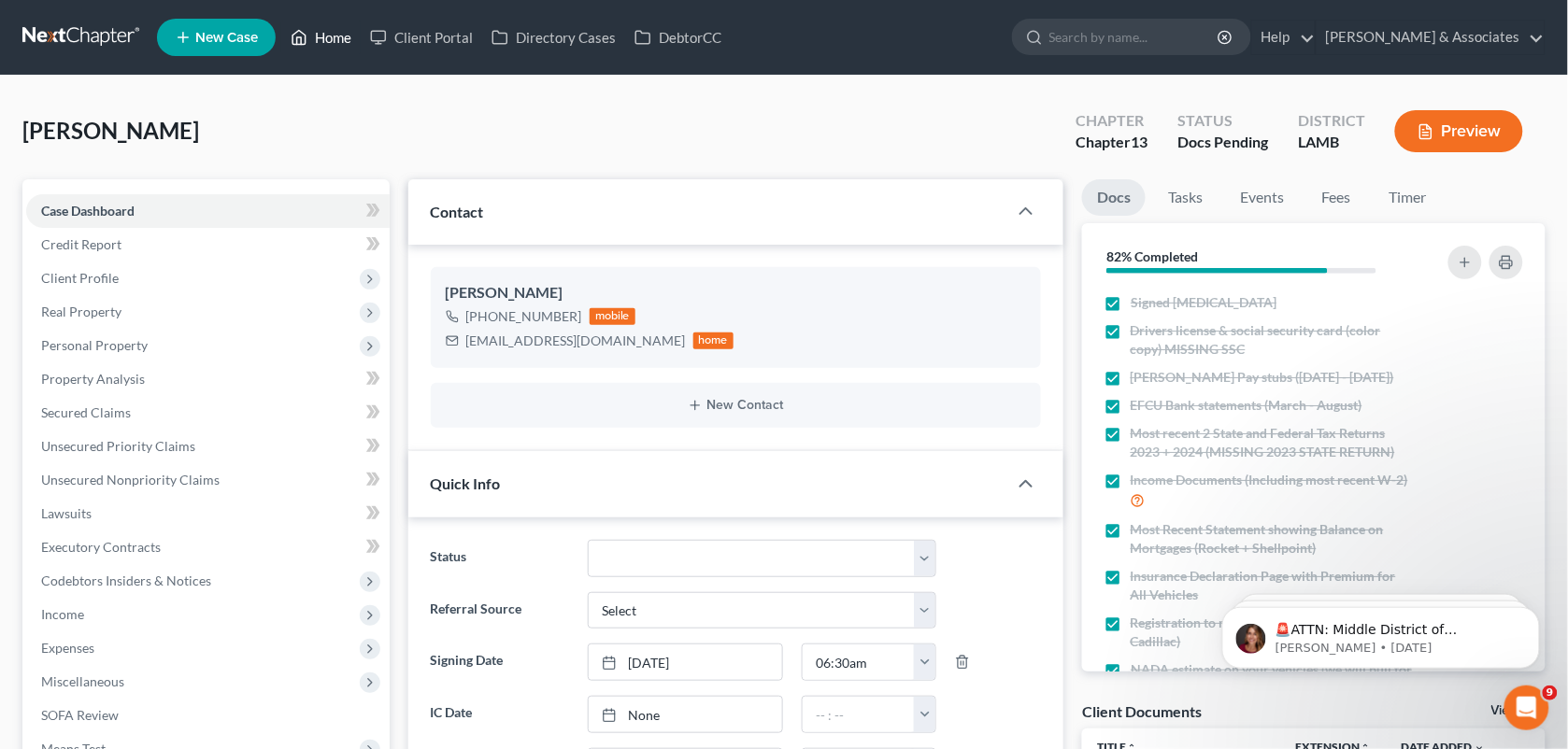
click at [313, 25] on link "Home" at bounding box center [321, 37] width 80 height 33
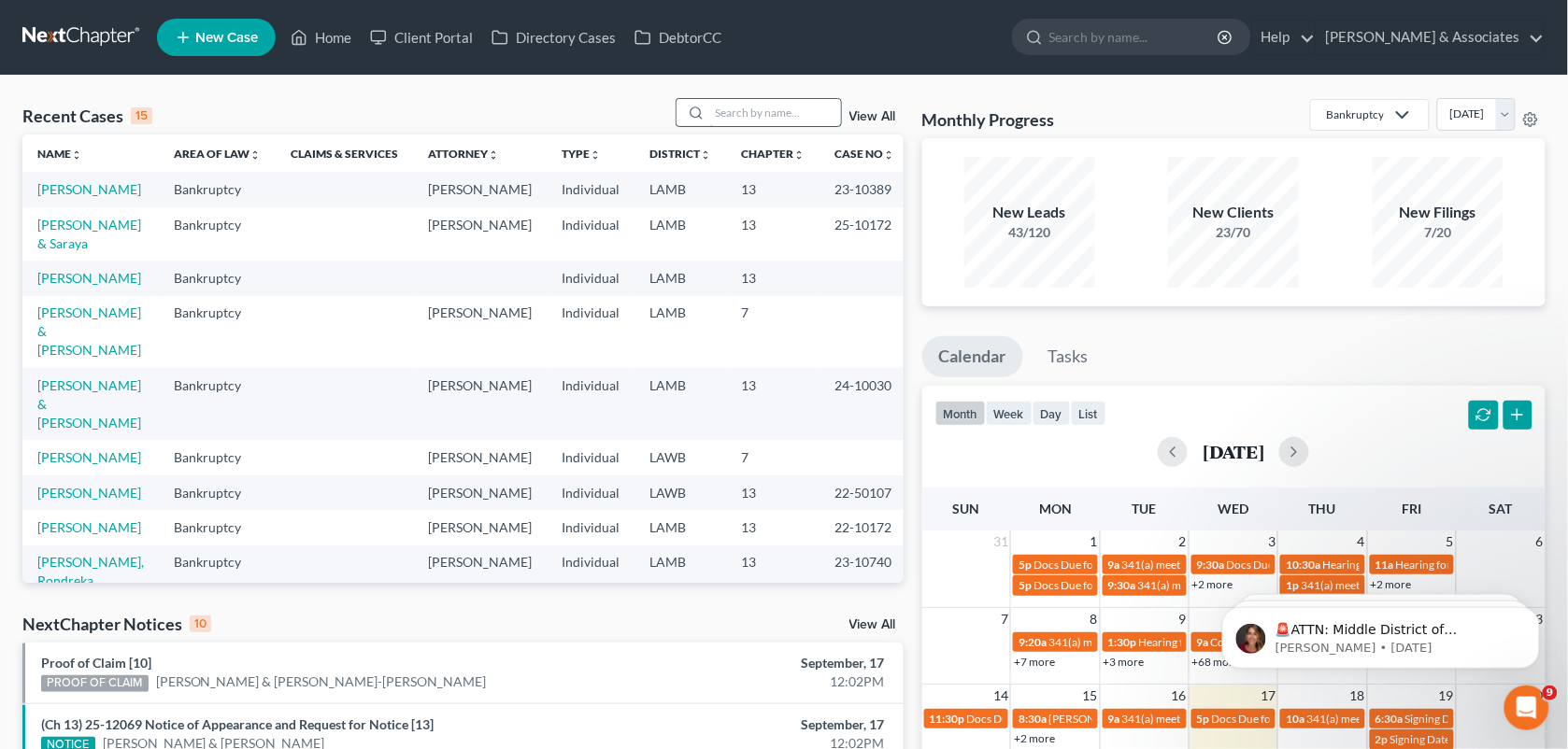
click at [718, 109] on input "search" at bounding box center [776, 112] width 131 height 28
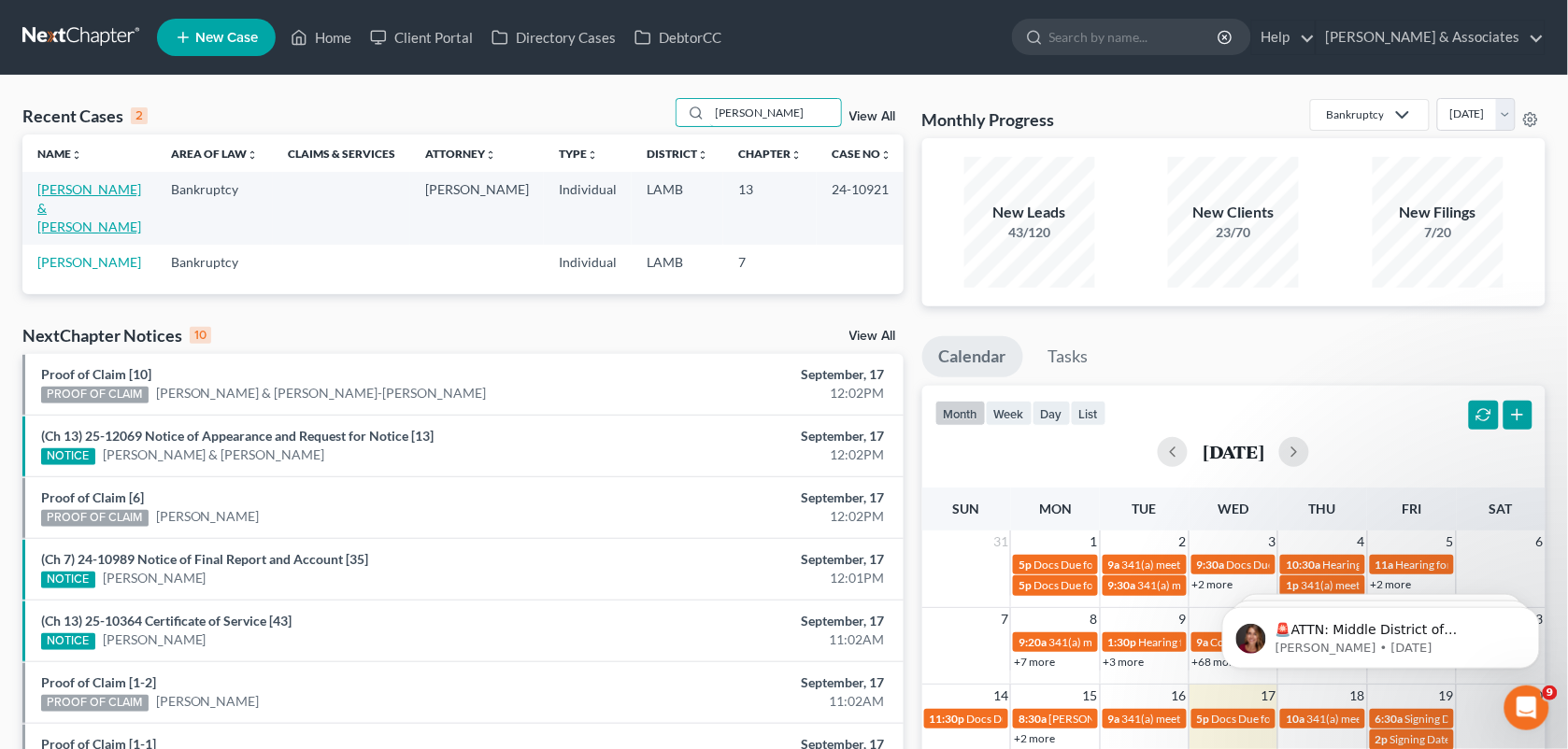
type input "[PERSON_NAME]"
click at [93, 190] on link "[PERSON_NAME] & [PERSON_NAME]" at bounding box center [88, 208] width 104 height 53
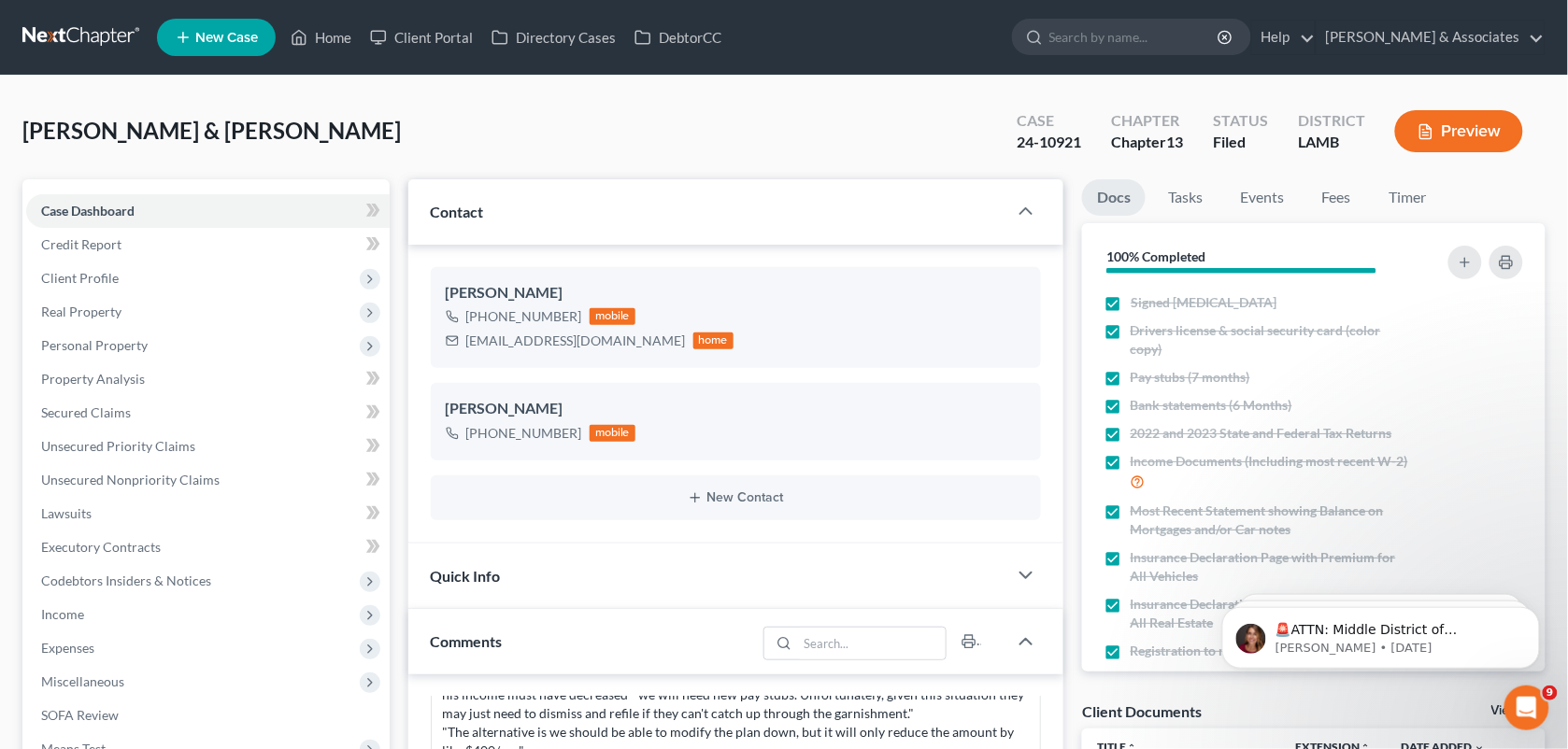
scroll to position [669, 0]
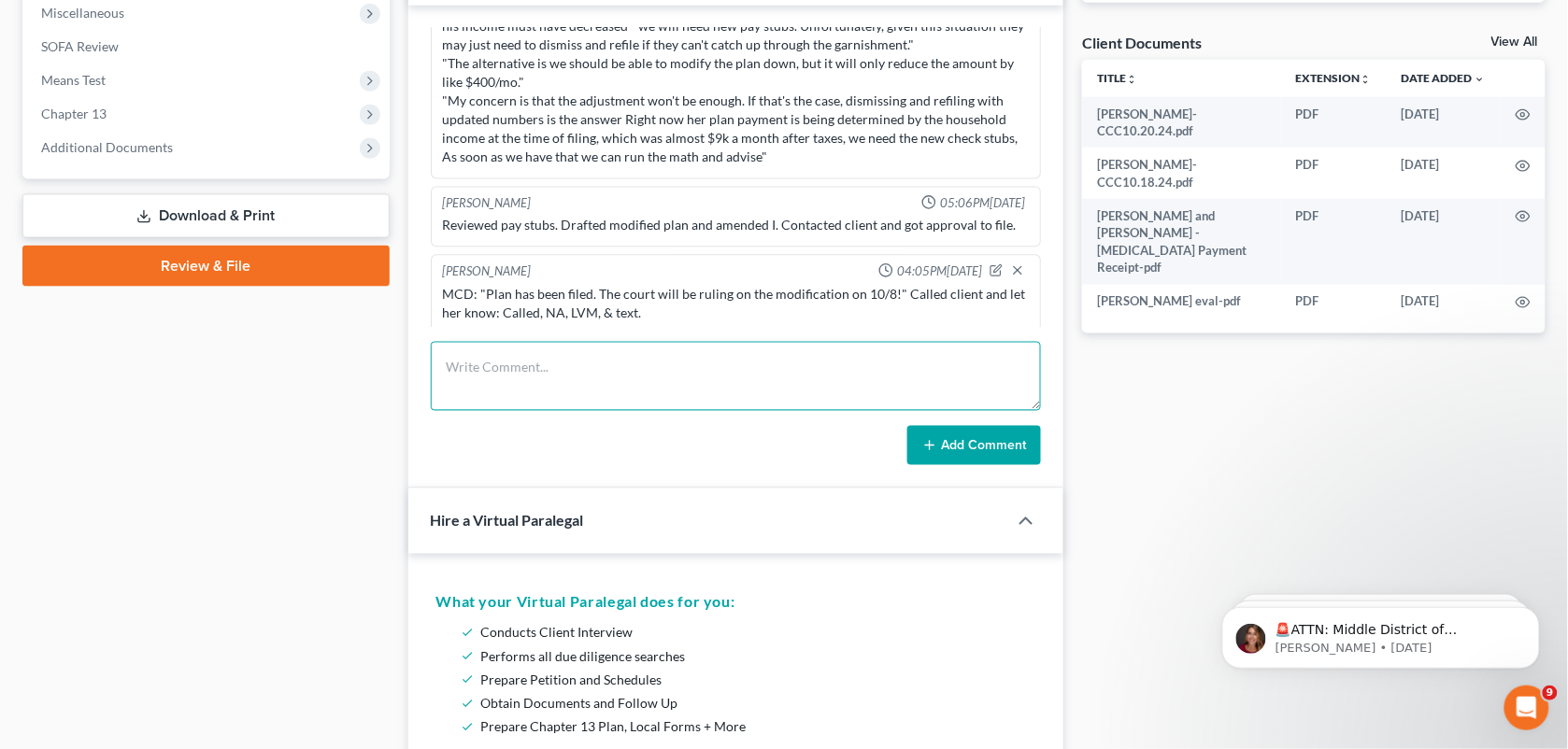
click at [711, 365] on textarea at bounding box center [736, 376] width 611 height 69
paste textarea "Per MCD: We prepared a modified plan and filed that already in this case. The p…"
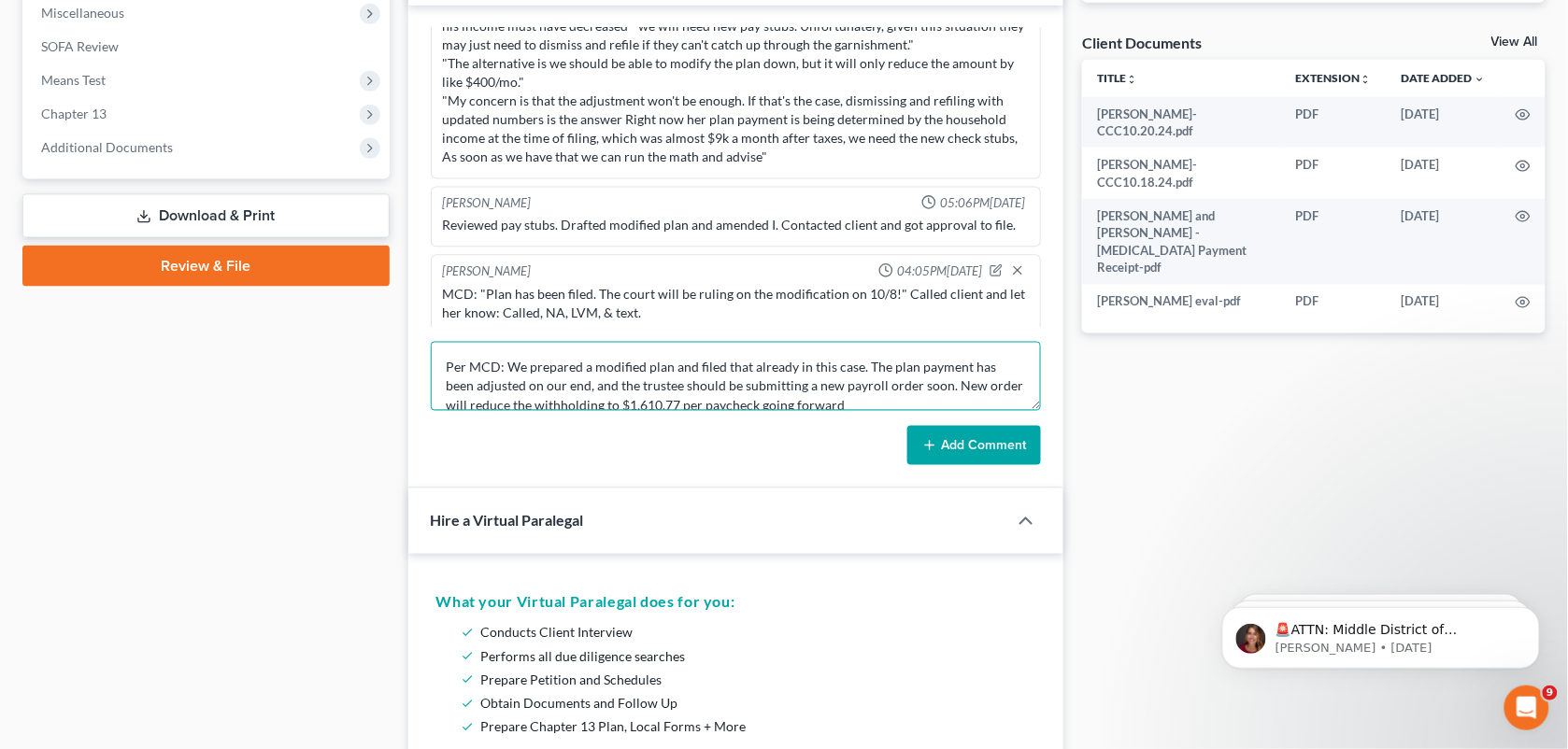
scroll to position [3, 0]
click at [445, 361] on textarea "Per MCD: We prepared a modified plan and filed that already in this case. The p…" at bounding box center [736, 376] width 611 height 69
type textarea ""Per MCD: We prepared a modified plan and filed that already in this case. The …"
click at [939, 436] on button "Add Comment" at bounding box center [974, 445] width 134 height 39
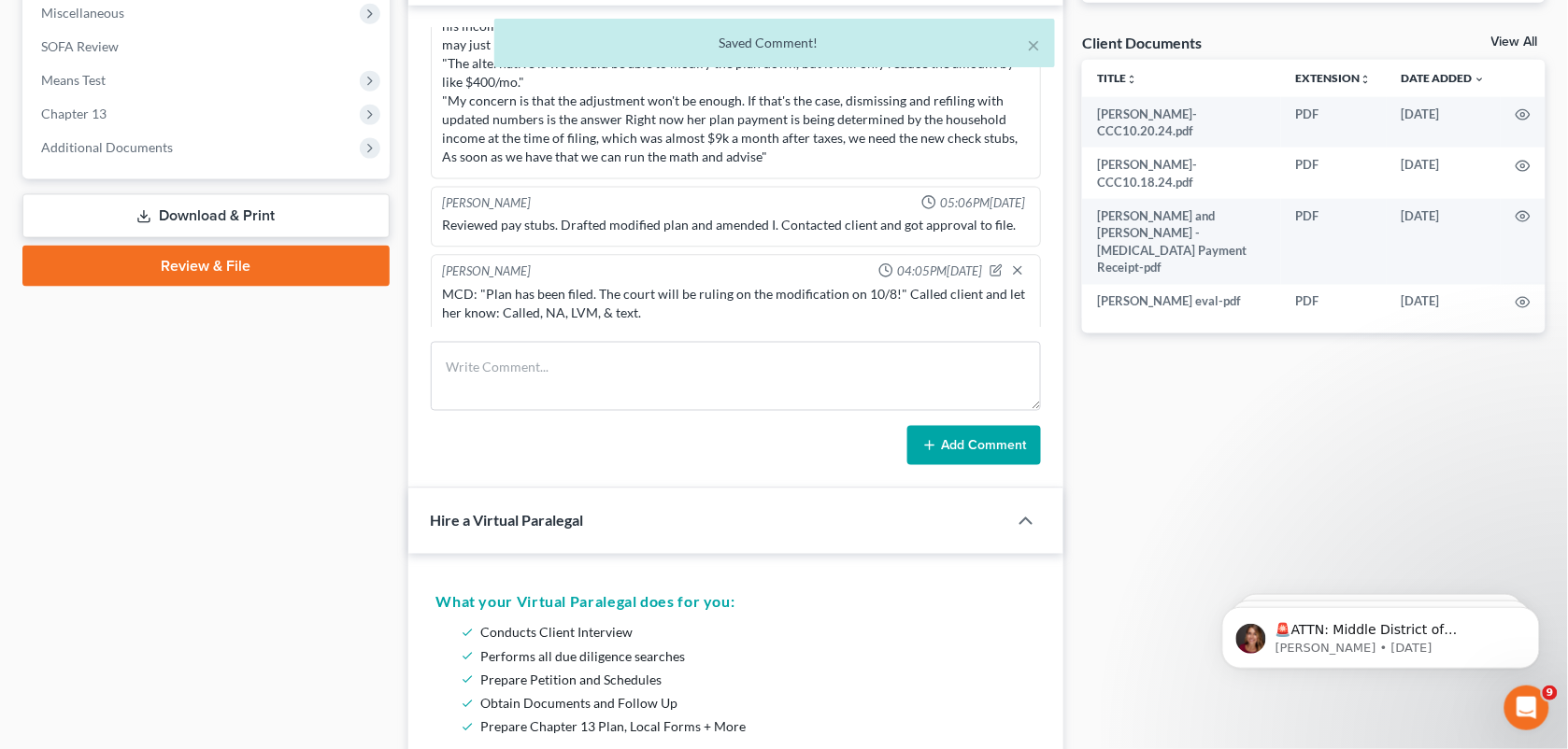
scroll to position [3322, 0]
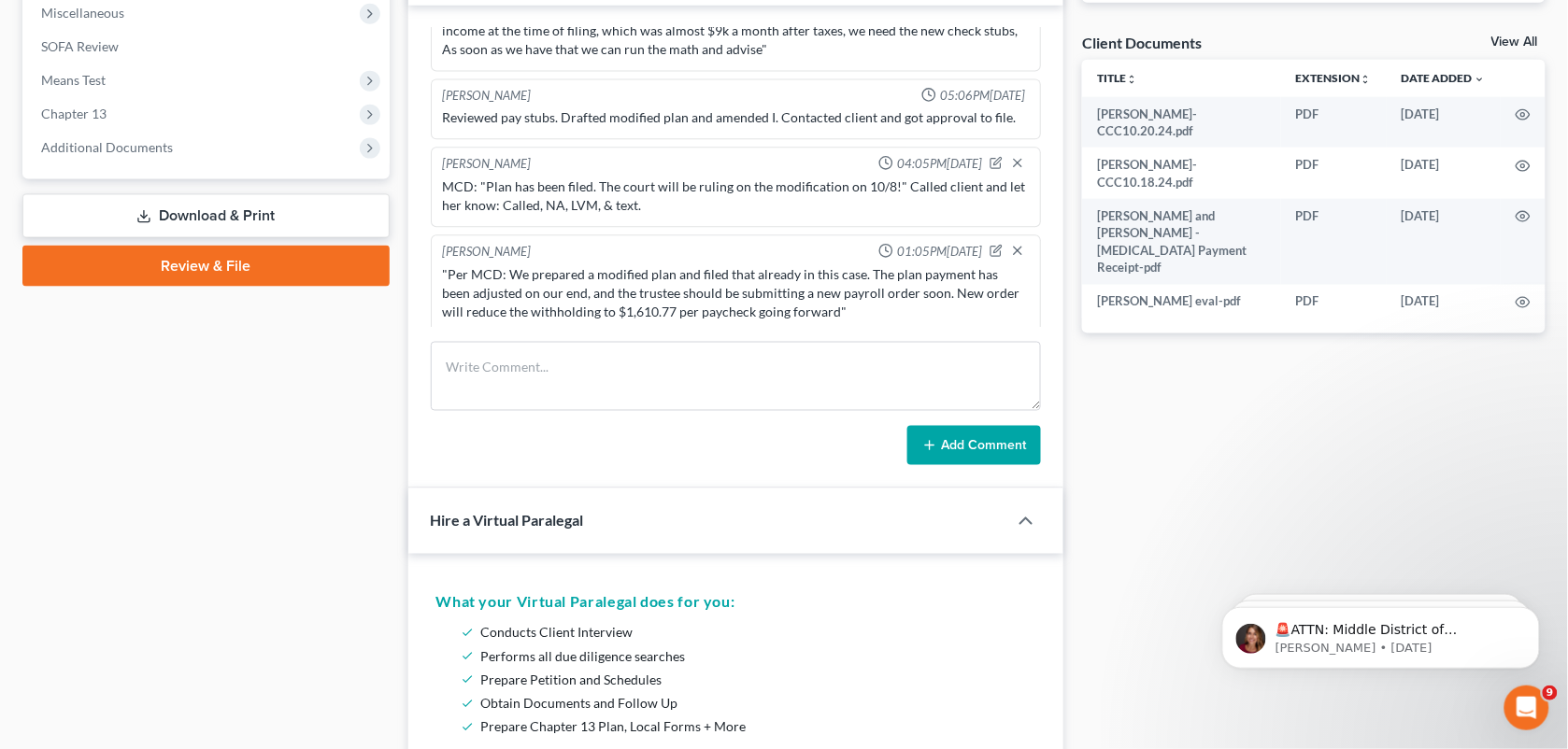
drag, startPoint x: 337, startPoint y: 371, endPoint x: 1562, endPoint y: 235, distance: 1232.5
click at [337, 371] on div "Case Dashboard Payments Invoices Payments Payments Credit Report Client Profile" at bounding box center [206, 617] width 386 height 2213
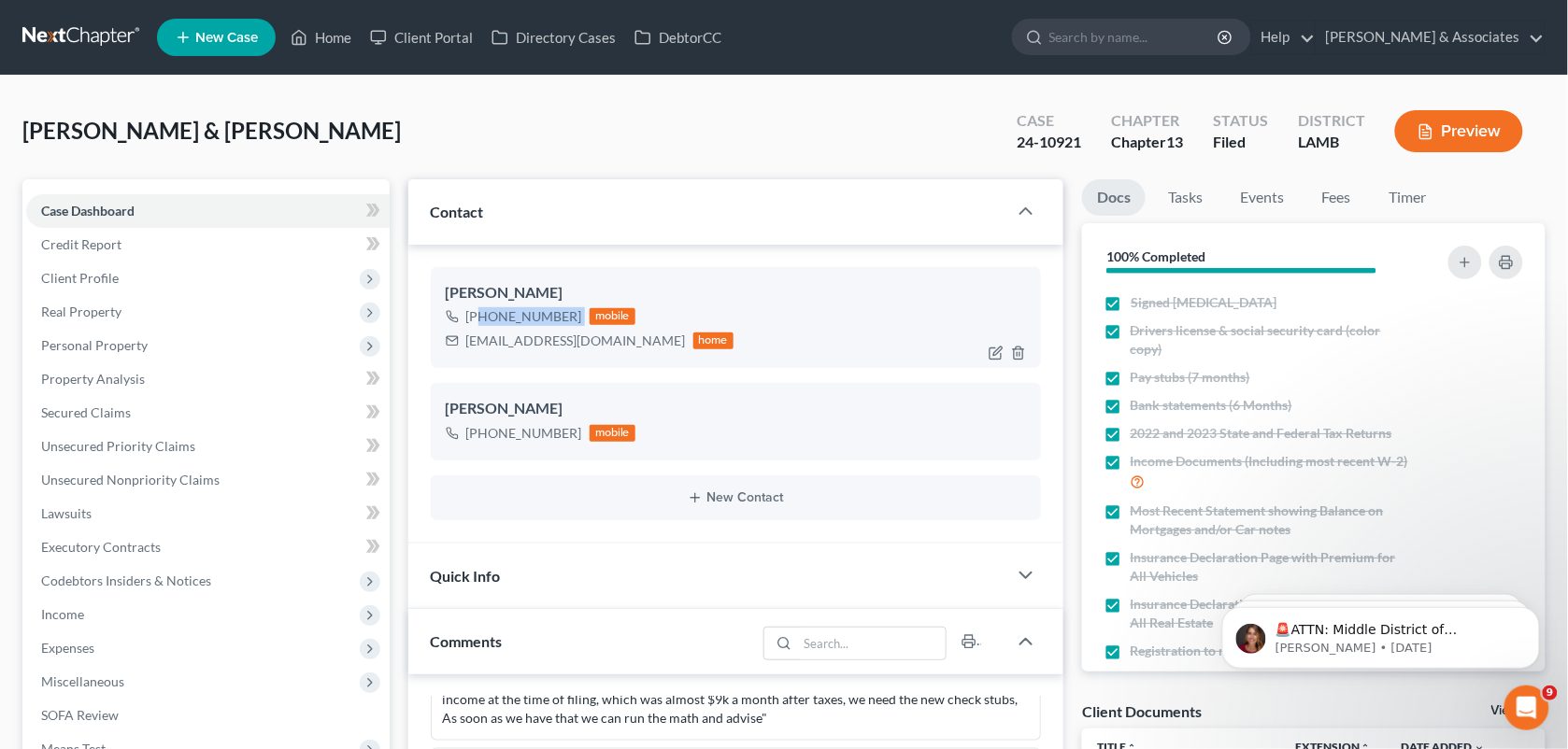
drag, startPoint x: 577, startPoint y: 314, endPoint x: 479, endPoint y: 318, distance: 98.1
click at [479, 318] on div "[PHONE_NUMBER] mobile" at bounding box center [590, 317] width 289 height 25
copy div "[PHONE_NUMBER]"
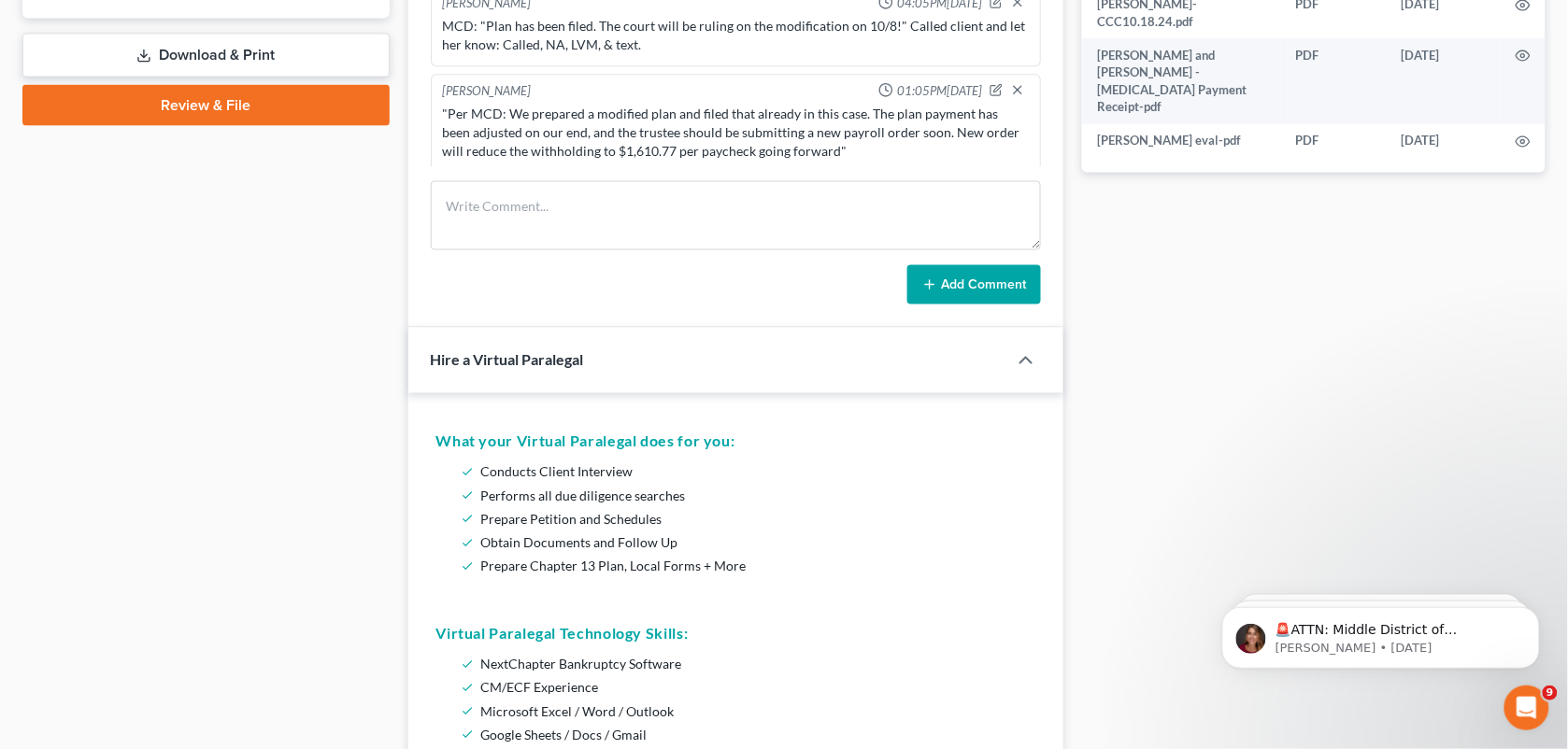
scroll to position [768, 0]
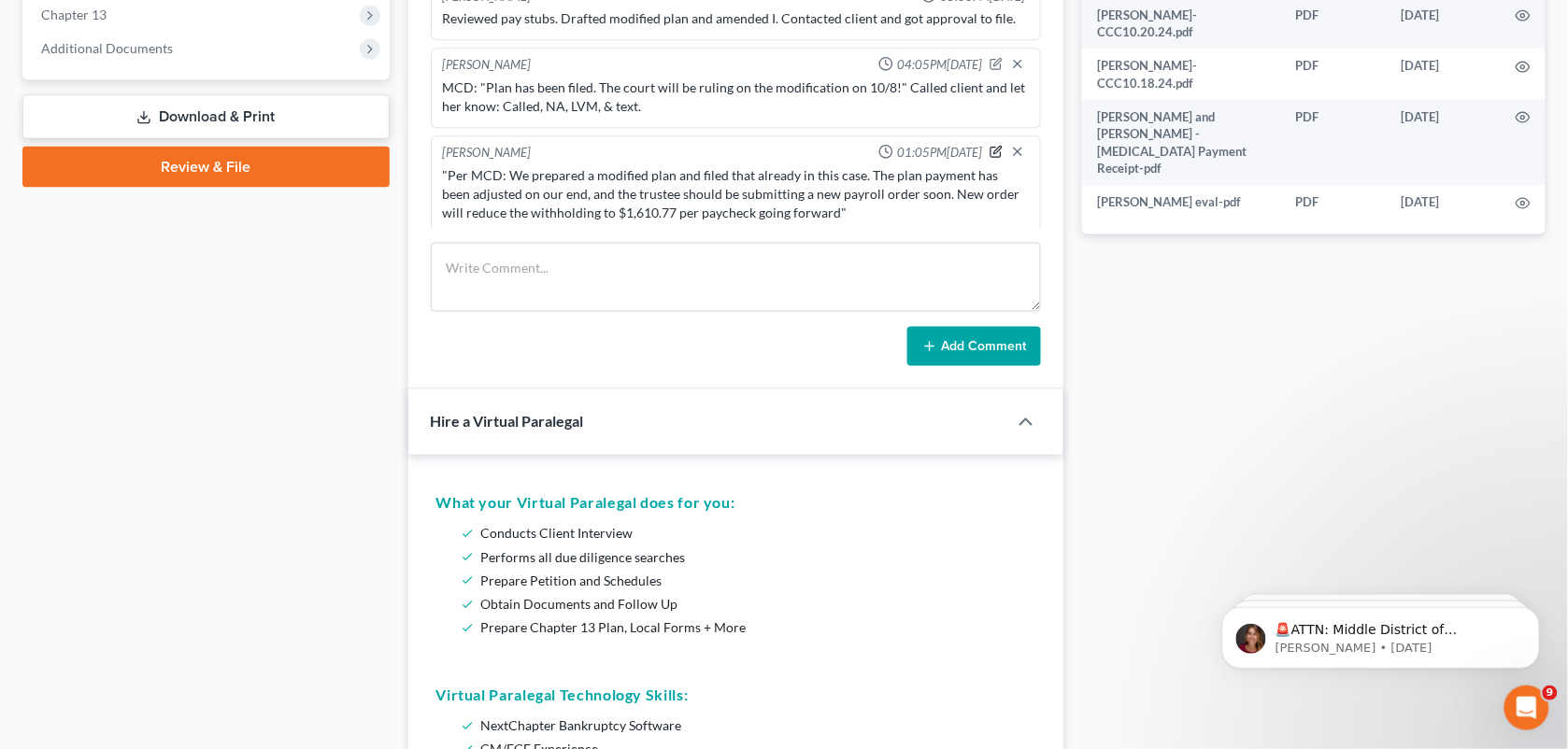
click at [990, 147] on icon "button" at bounding box center [997, 152] width 13 height 13
click at [750, 192] on textarea ""Per MCD: We prepared a modified plan and filed that already in this case. The …" at bounding box center [736, 202] width 587 height 69
click at [726, 206] on textarea ""Per MCD: We prepared a modified plan and filed that already in this case. The …" at bounding box center [736, 202] width 587 height 69
paste textarea "Called to let her know, NA, LVM & text"
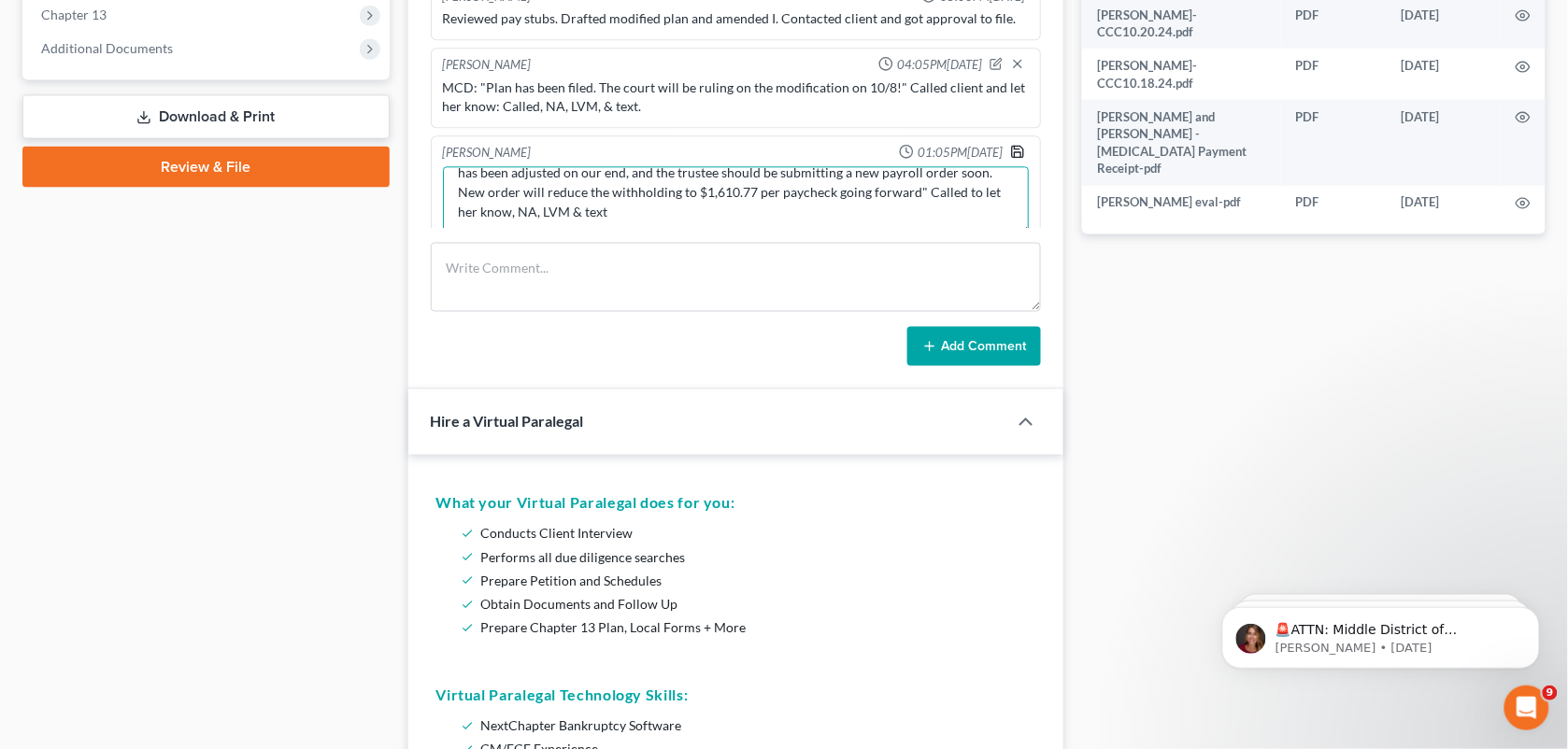
type textarea ""Per MCD: We prepared a modified plan and filed that already in this case. The …"
click at [1011, 144] on icon "button" at bounding box center [1018, 152] width 15 height 15
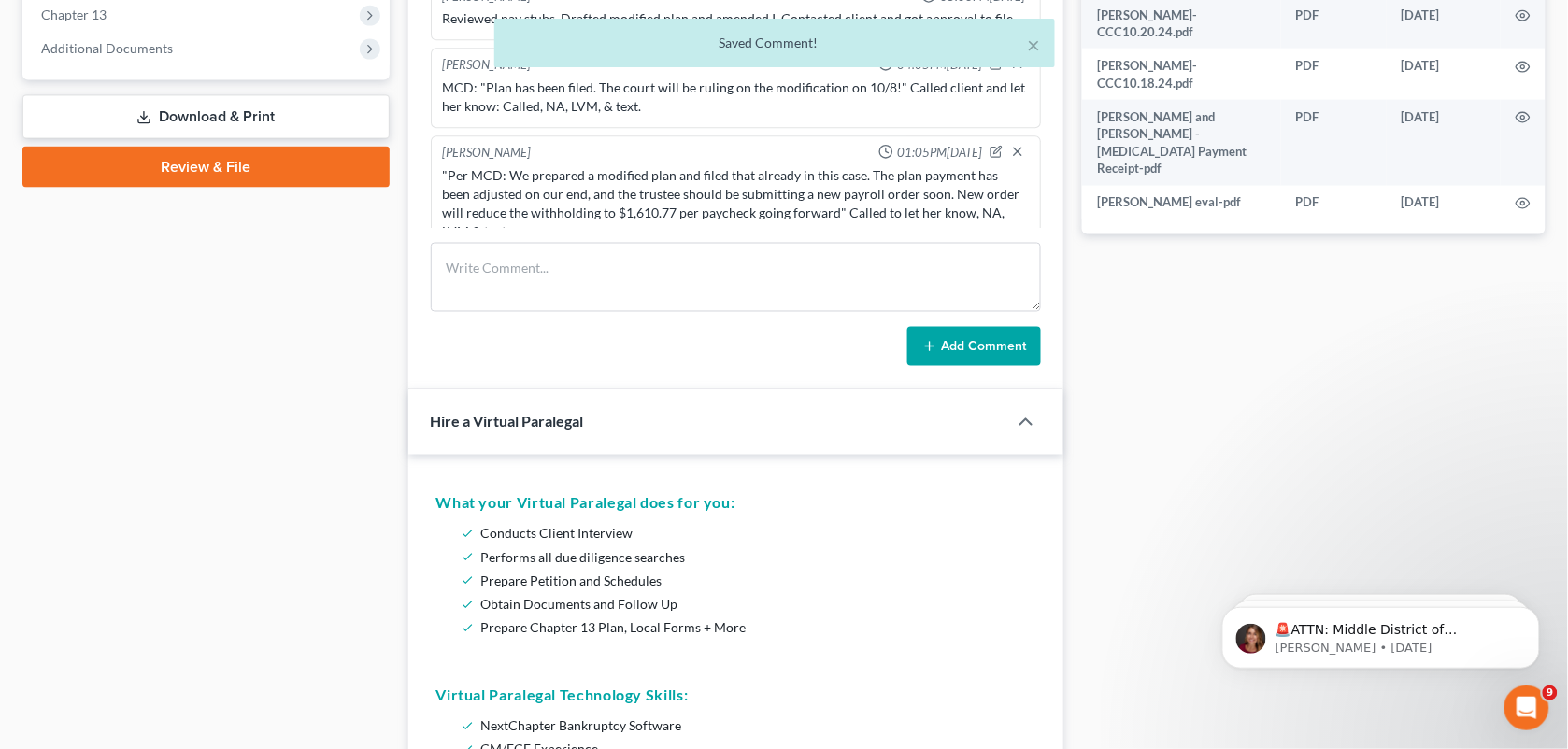
scroll to position [3341, 0]
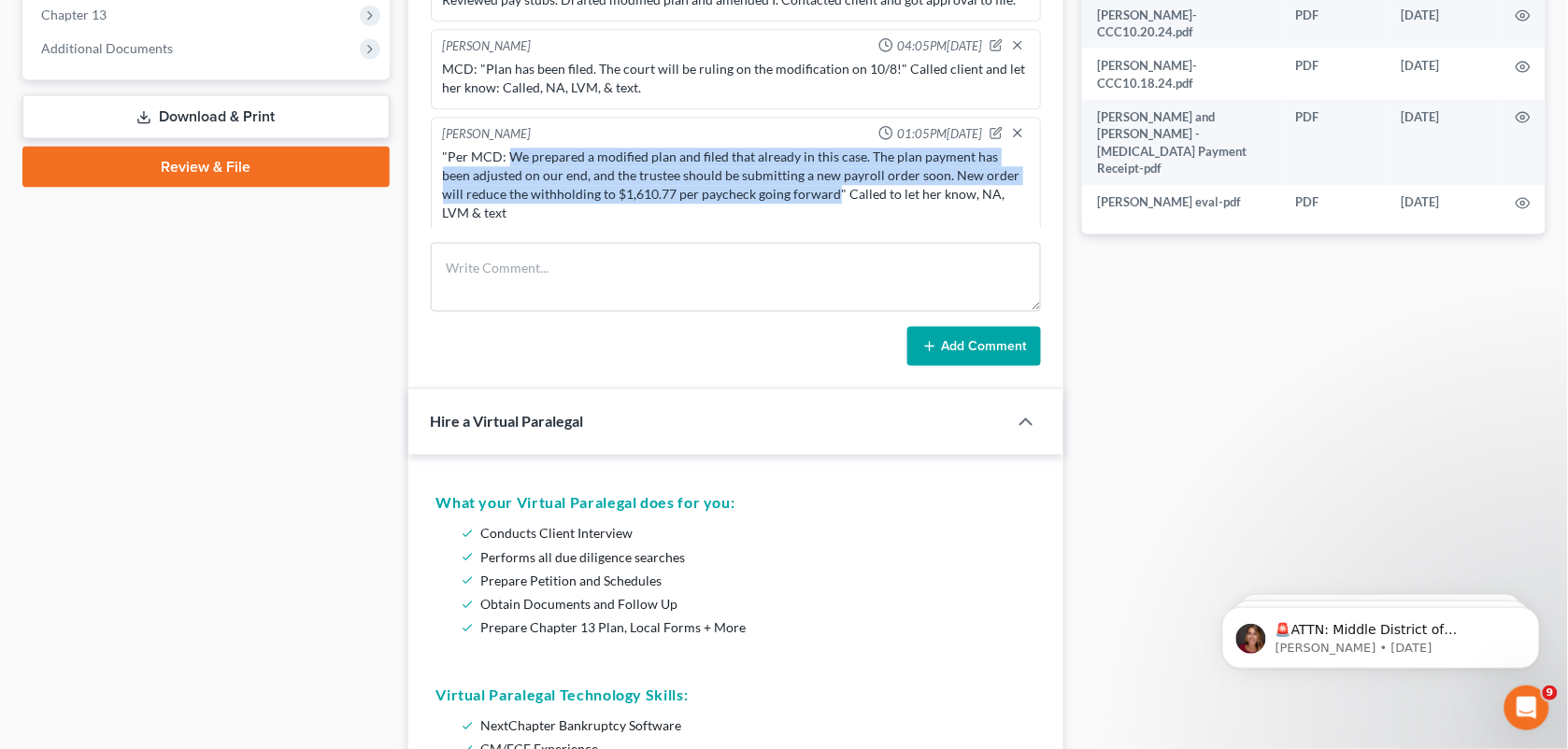
drag, startPoint x: 508, startPoint y: 143, endPoint x: 830, endPoint y: 194, distance: 326.0
click at [830, 194] on div ""Per MCD: We prepared a modified plan and filed that already in this case. The …" at bounding box center [736, 185] width 587 height 75
copy div "We prepared a modified plan and filed that already in this case. The plan payme…"
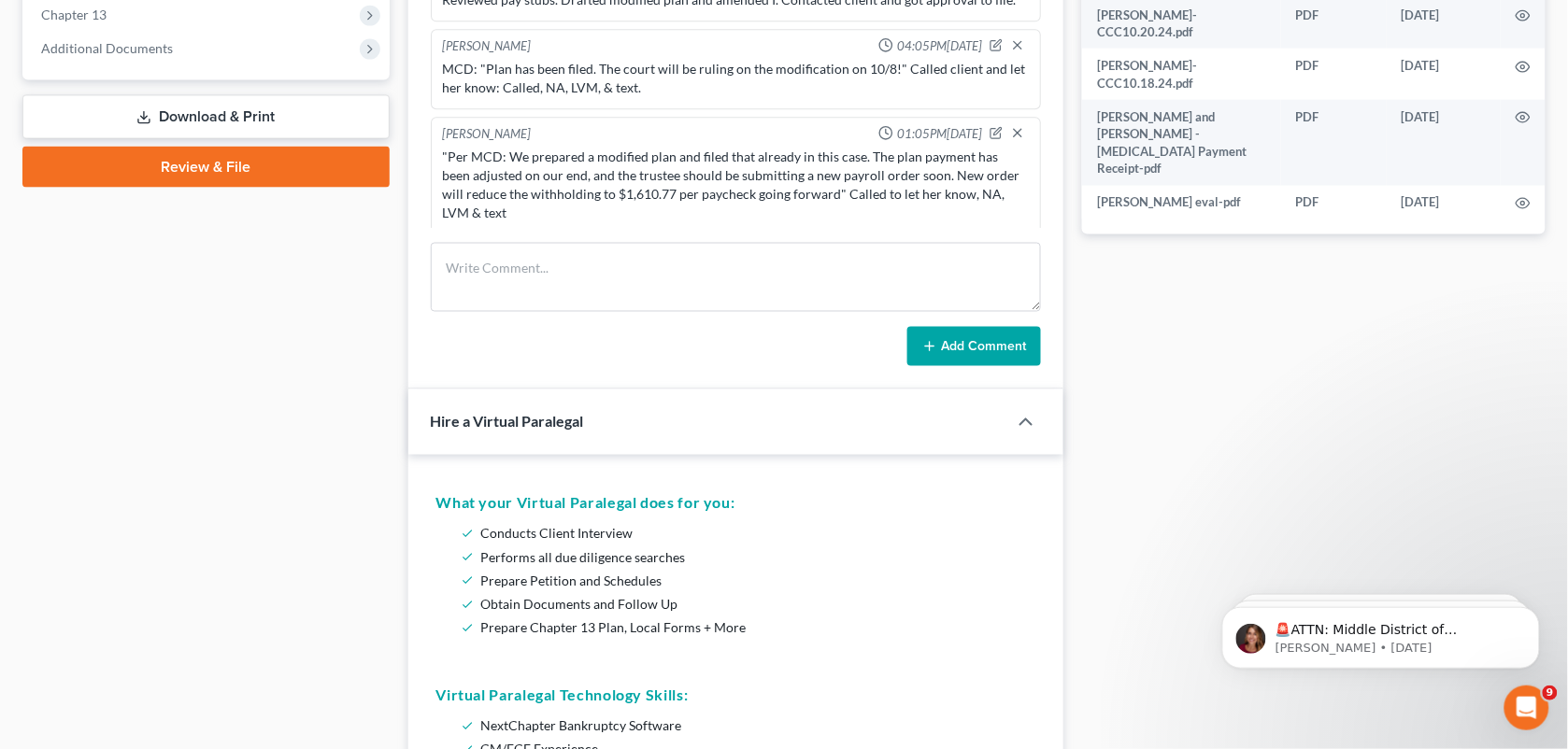
click at [291, 353] on div "Case Dashboard Payments Invoices Payments Payments Credit Report Client Profile" at bounding box center [206, 518] width 386 height 2213
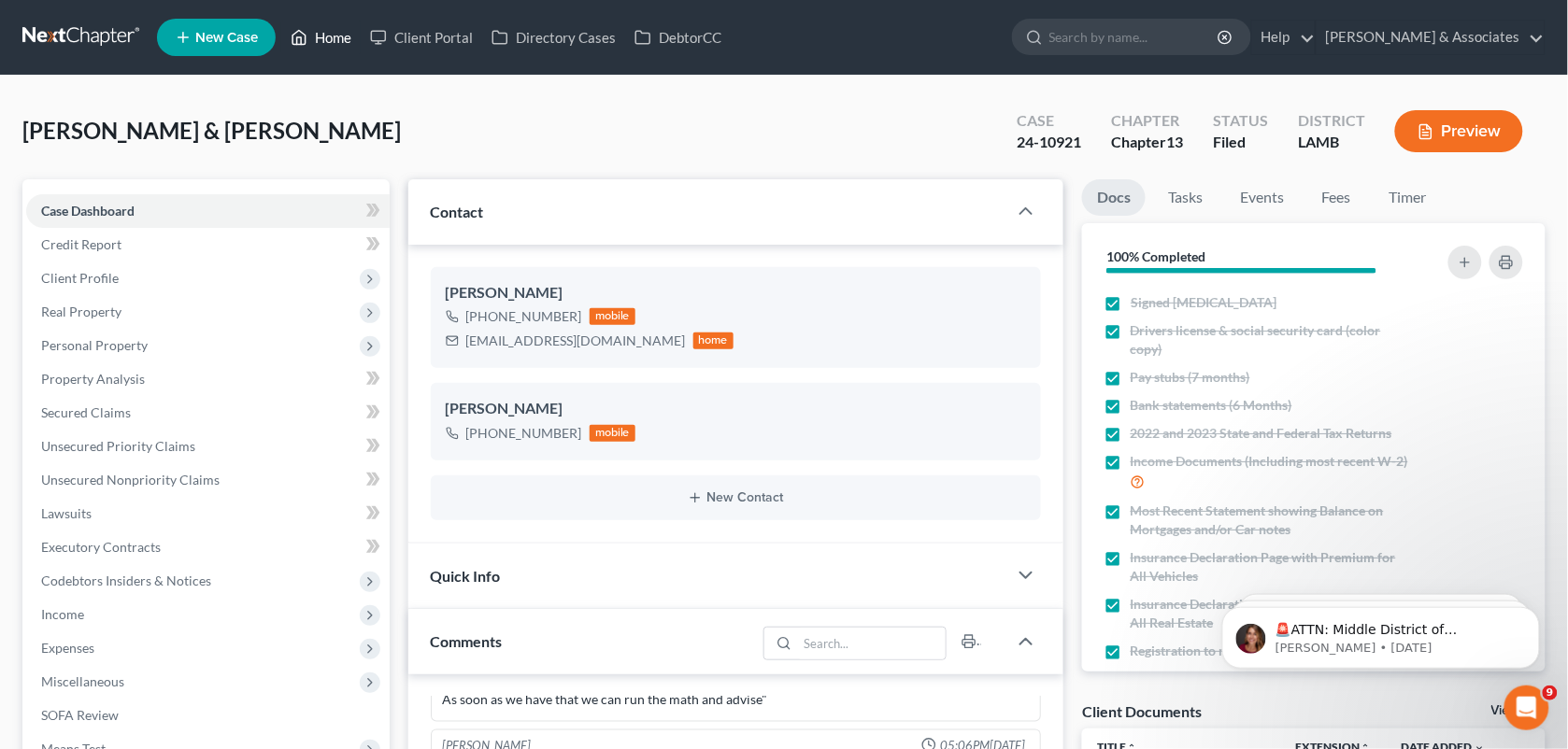
click at [328, 42] on link "Home" at bounding box center [321, 37] width 80 height 33
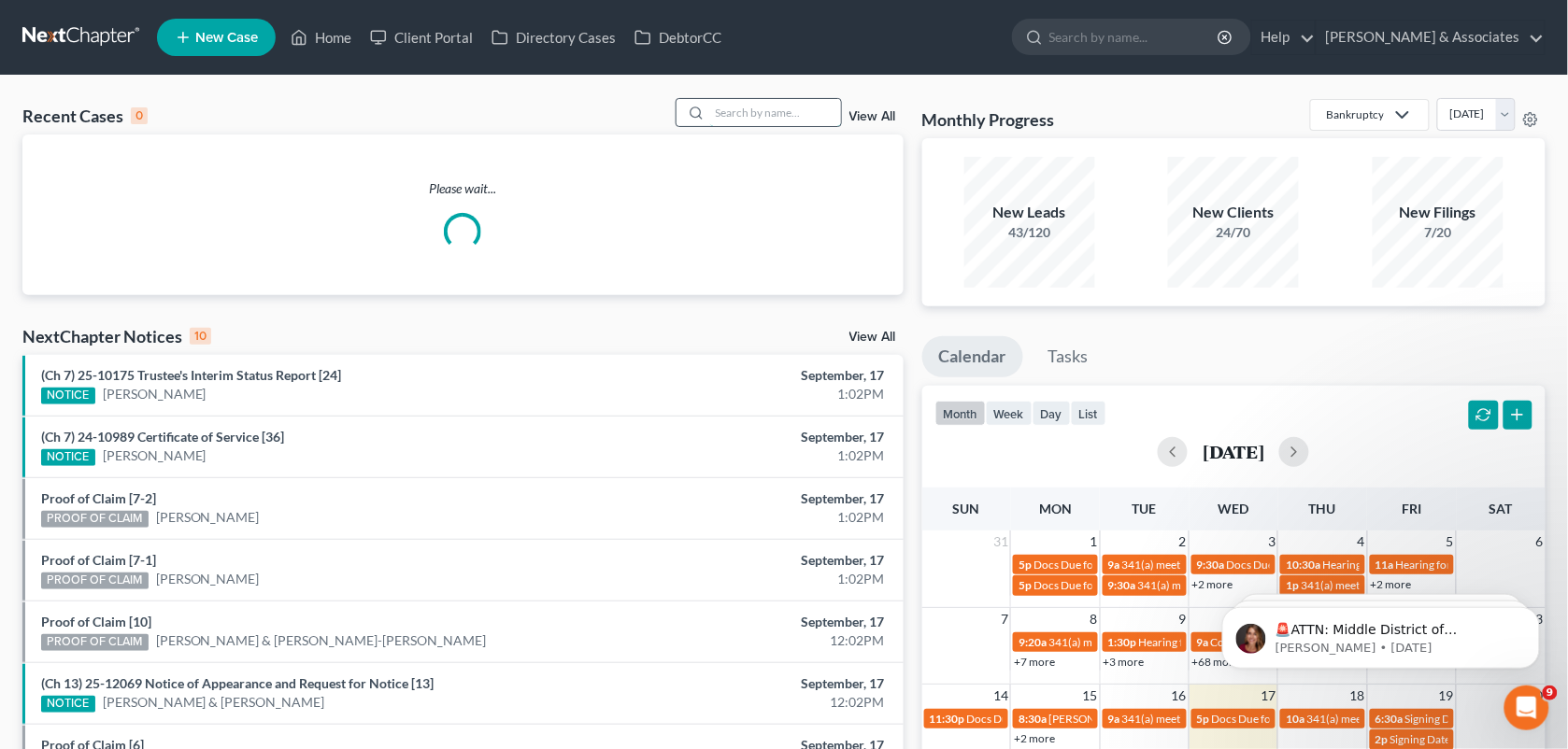
click at [734, 107] on input "search" at bounding box center [776, 112] width 131 height 28
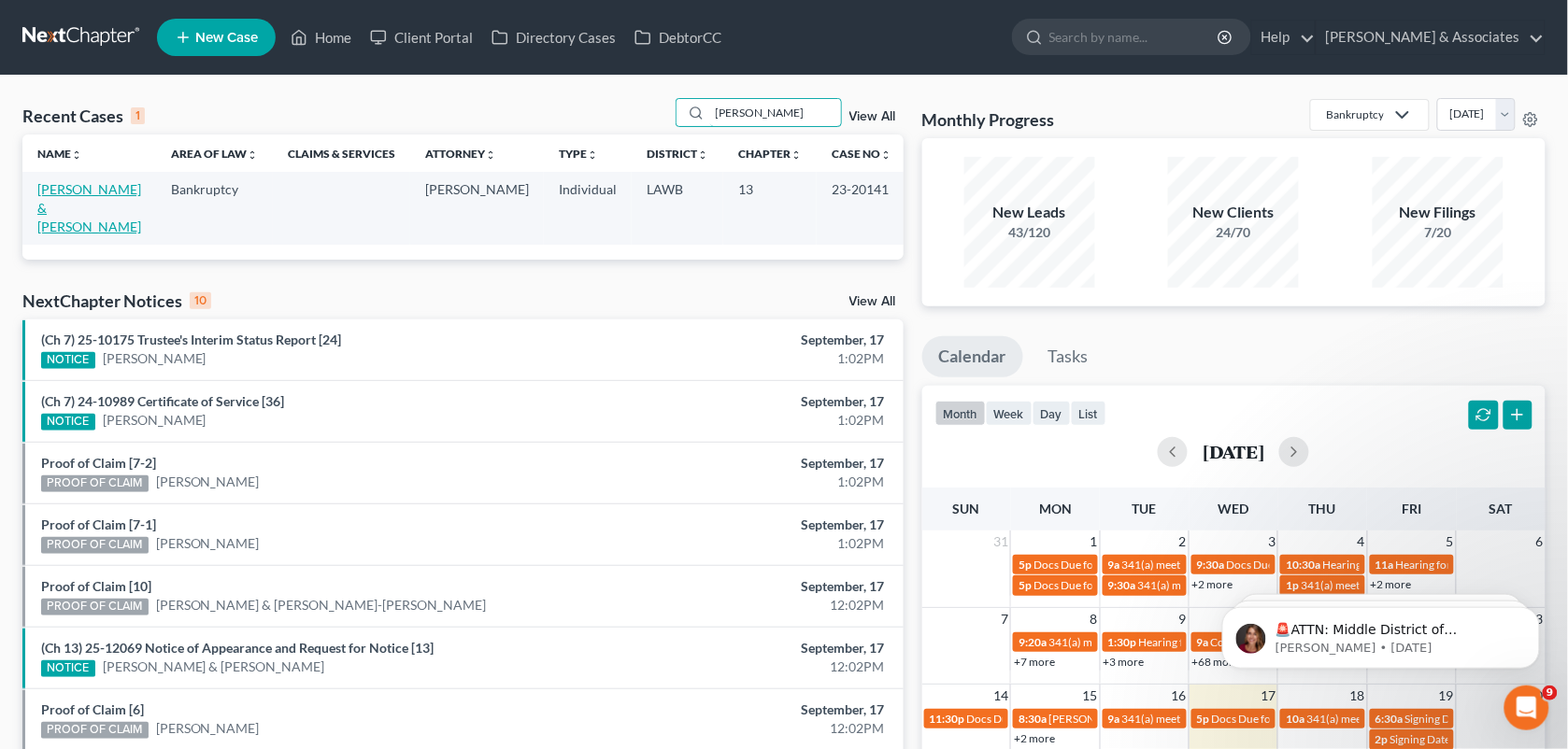
type input "[PERSON_NAME]"
click at [75, 182] on link "[PERSON_NAME] & [PERSON_NAME]" at bounding box center [88, 208] width 104 height 53
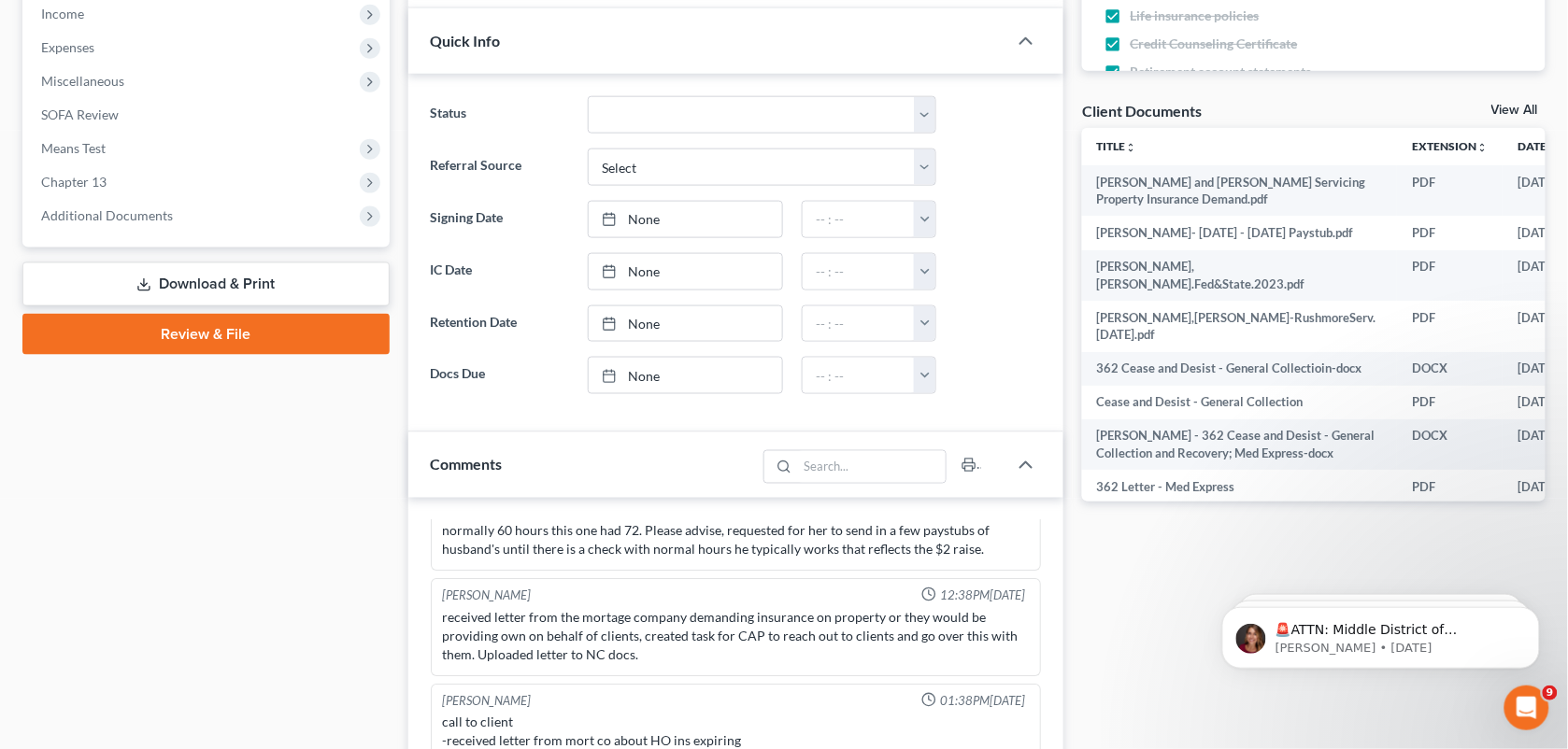
scroll to position [503, 0]
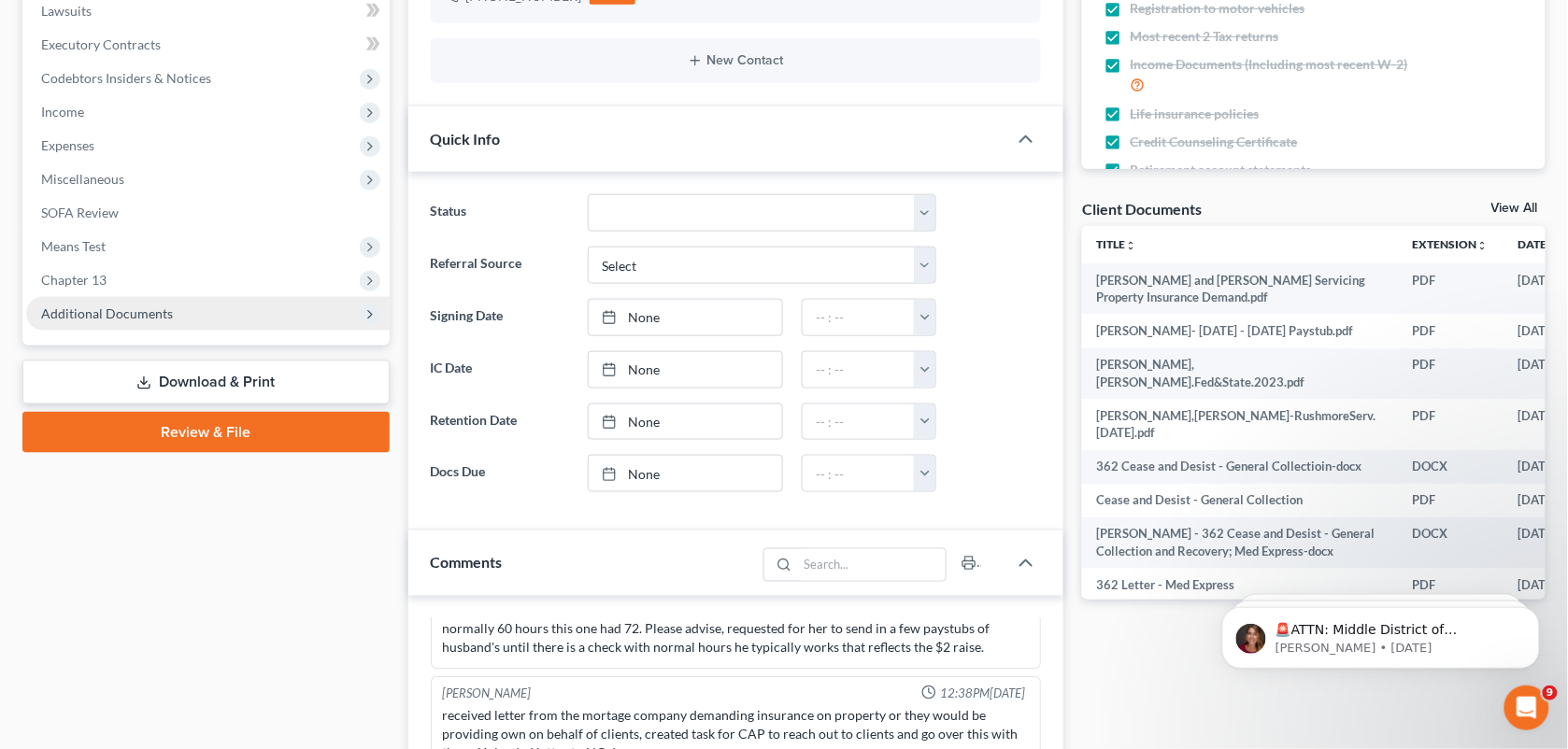
click at [234, 313] on span "Additional Documents" at bounding box center [208, 314] width 363 height 33
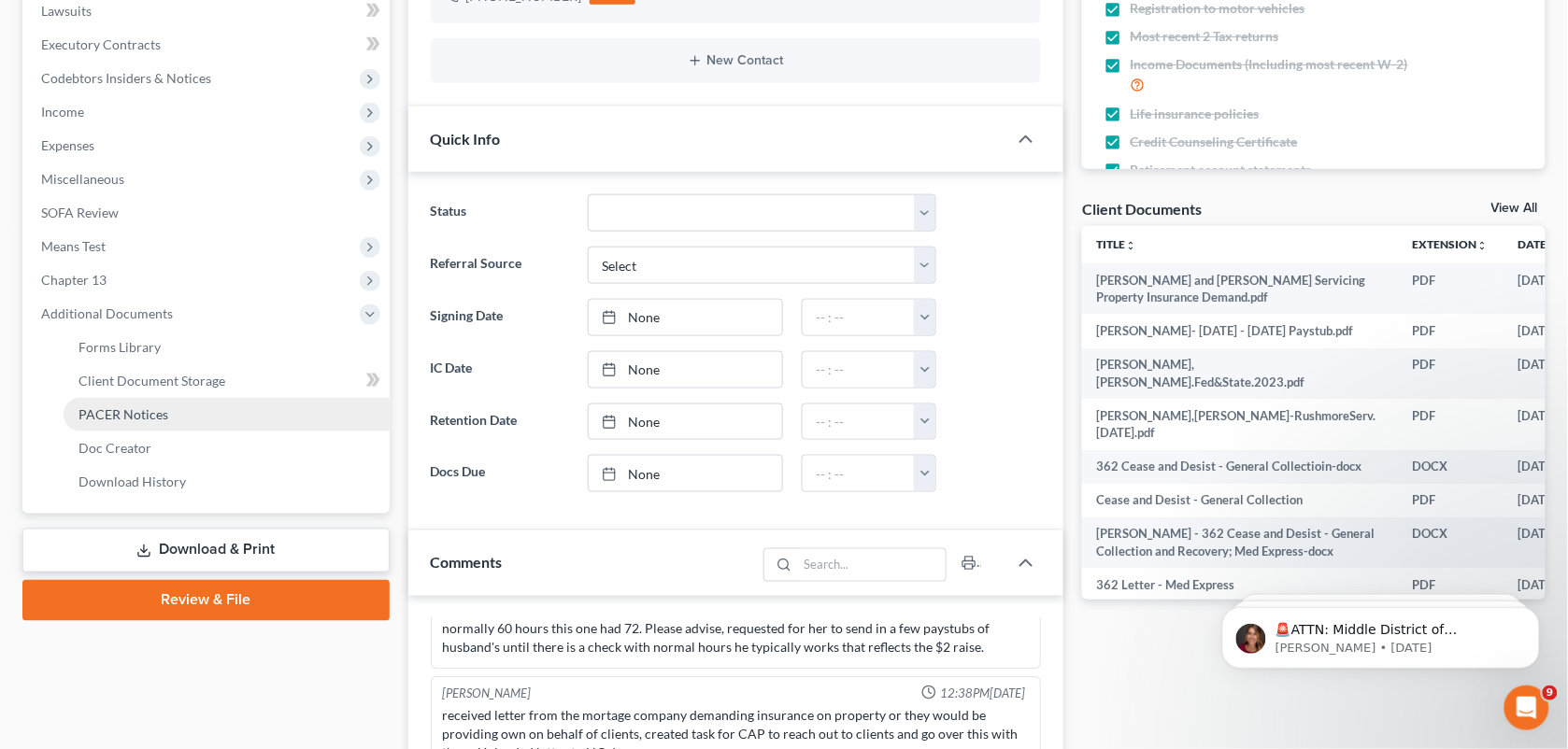
click at [213, 422] on link "PACER Notices" at bounding box center [226, 414] width 326 height 33
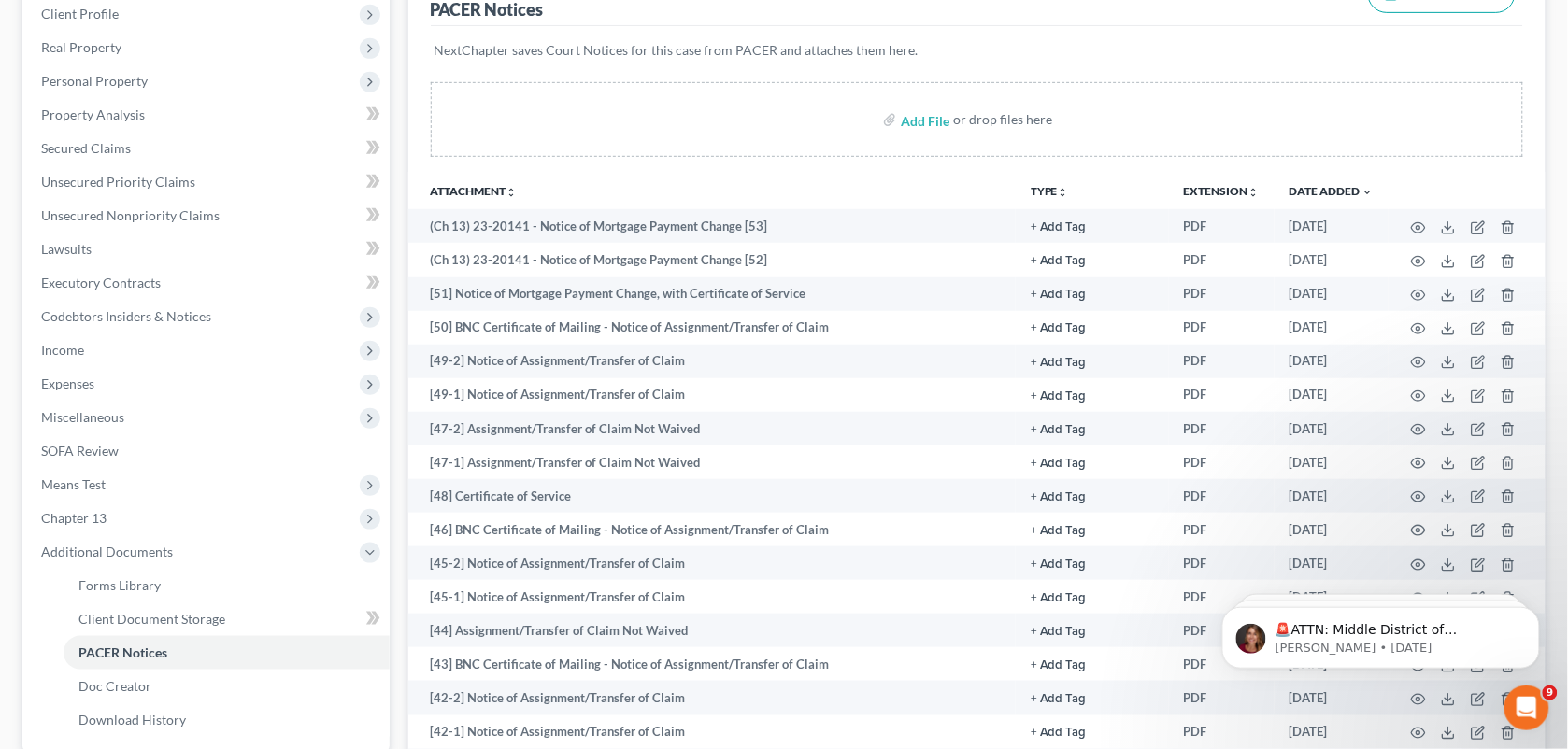
scroll to position [277, 0]
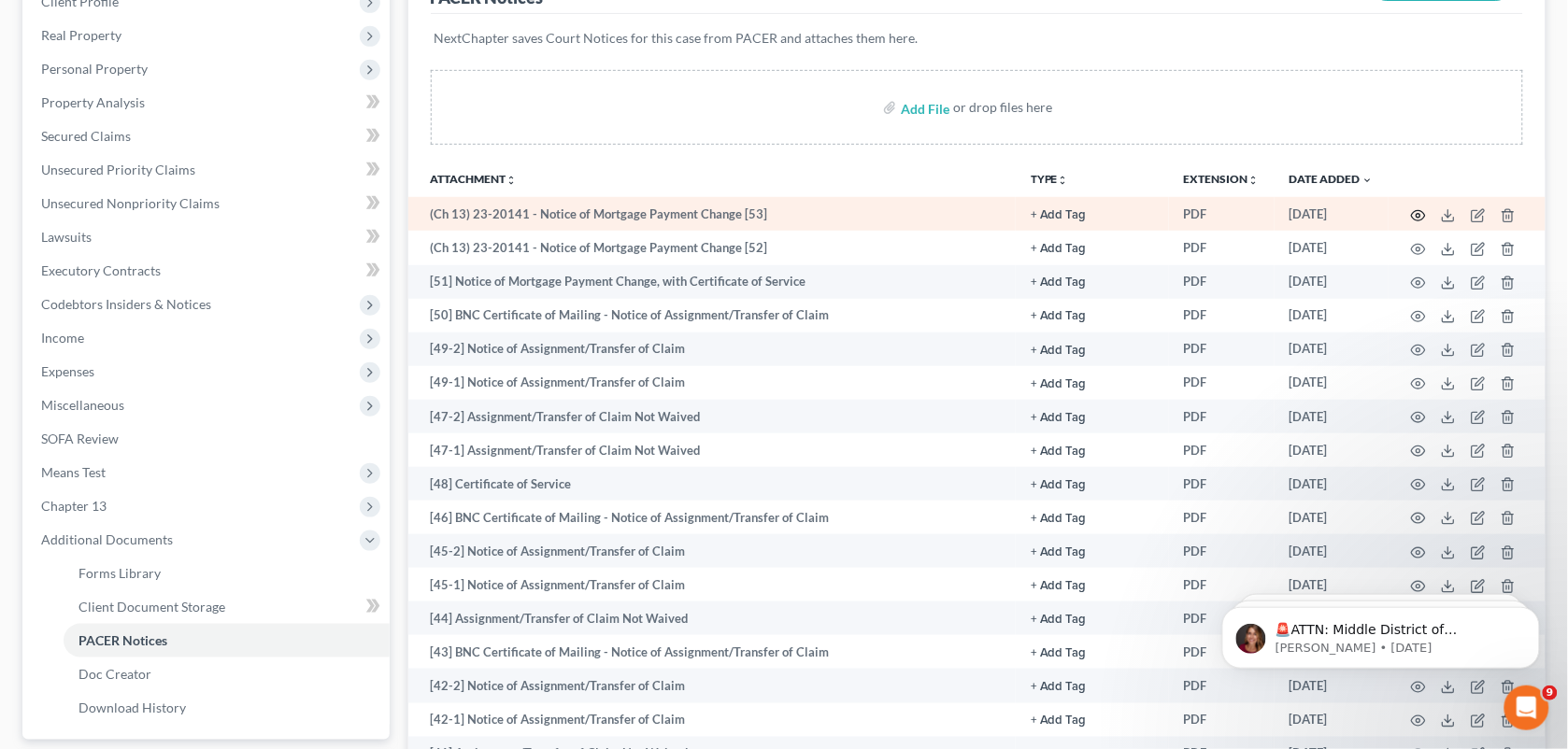
click at [1421, 214] on circle "button" at bounding box center [1419, 216] width 4 height 4
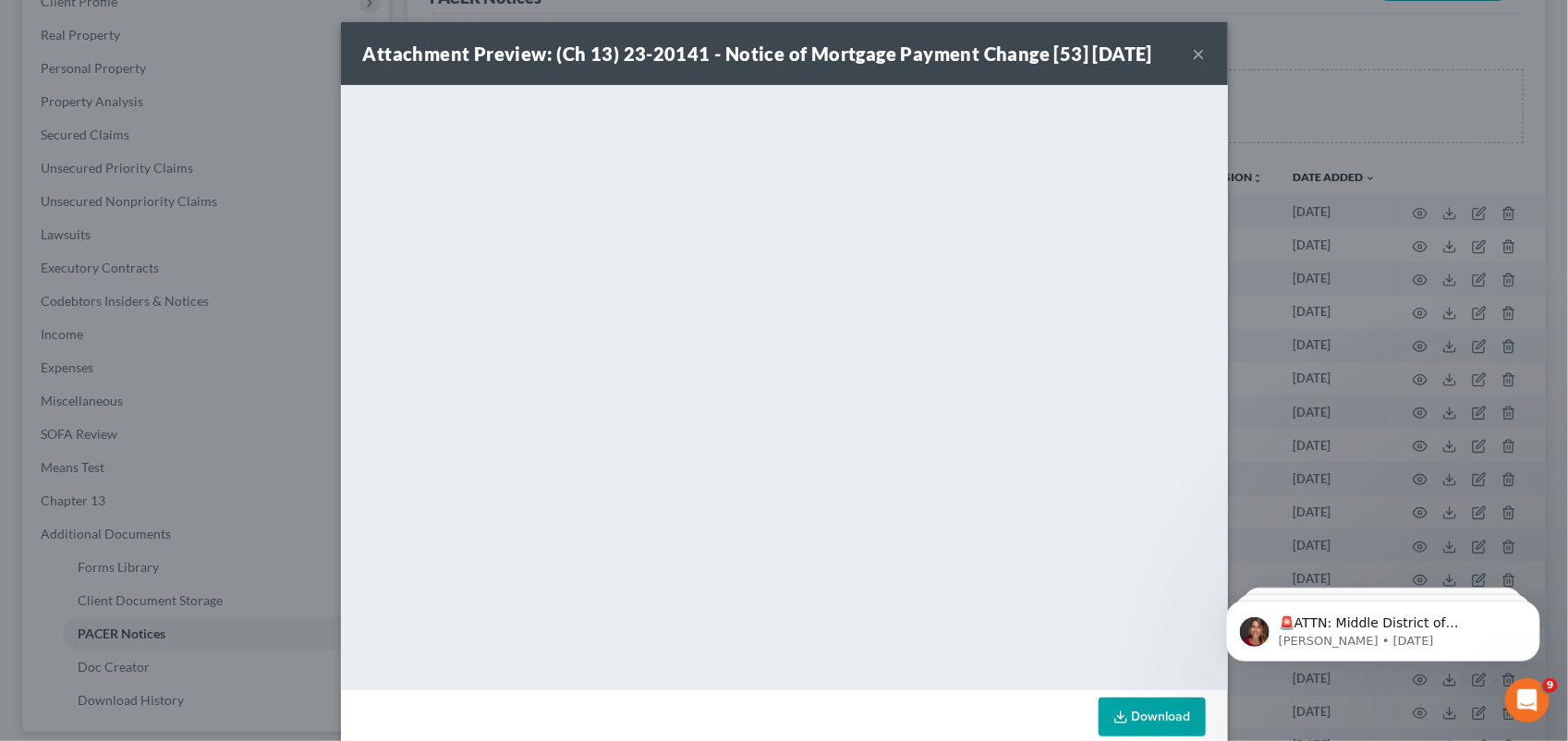
click at [1193, 60] on button "×" at bounding box center [1200, 54] width 13 height 23
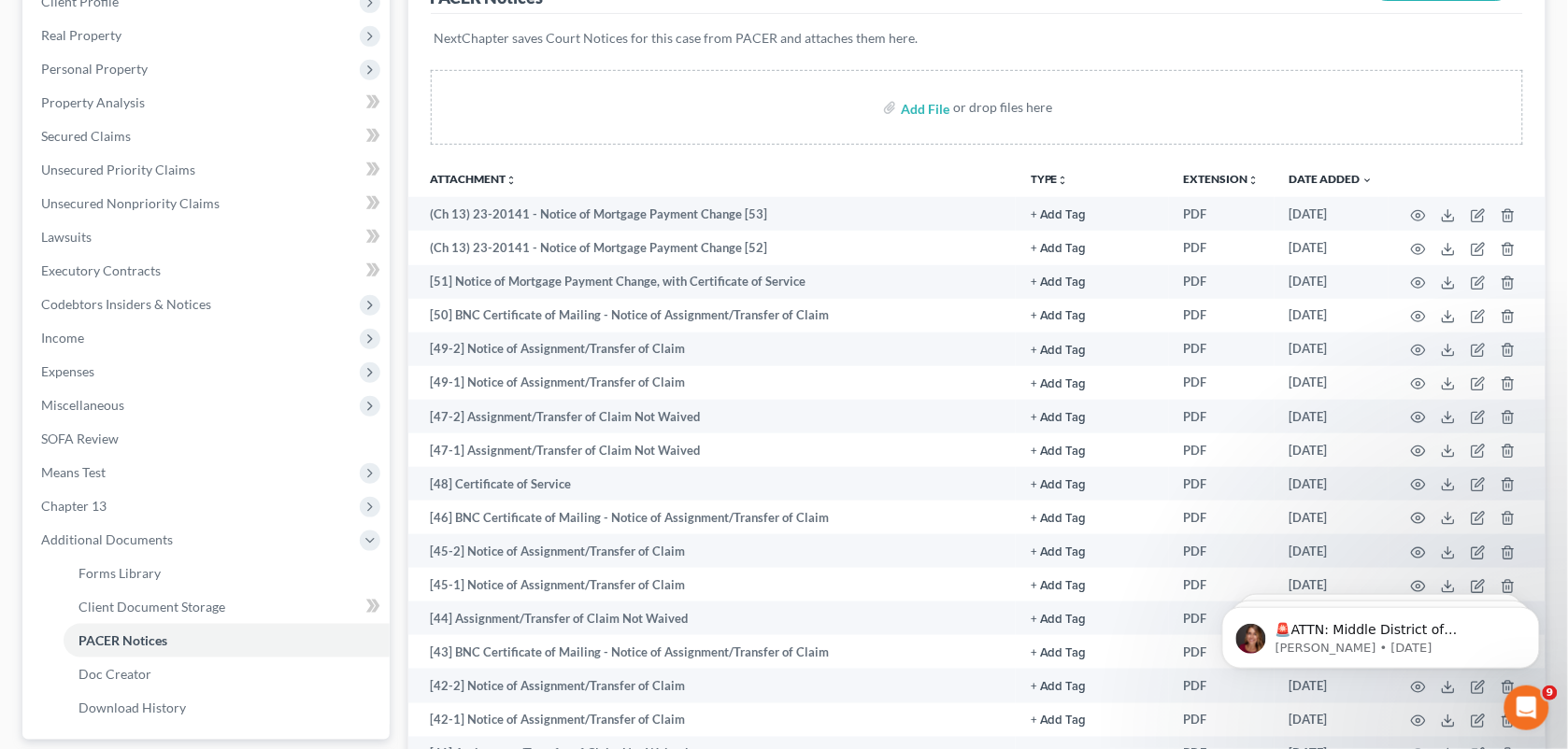
click at [624, 174] on th "Attachment unfold_more expand_more expand_less" at bounding box center [713, 178] width 609 height 37
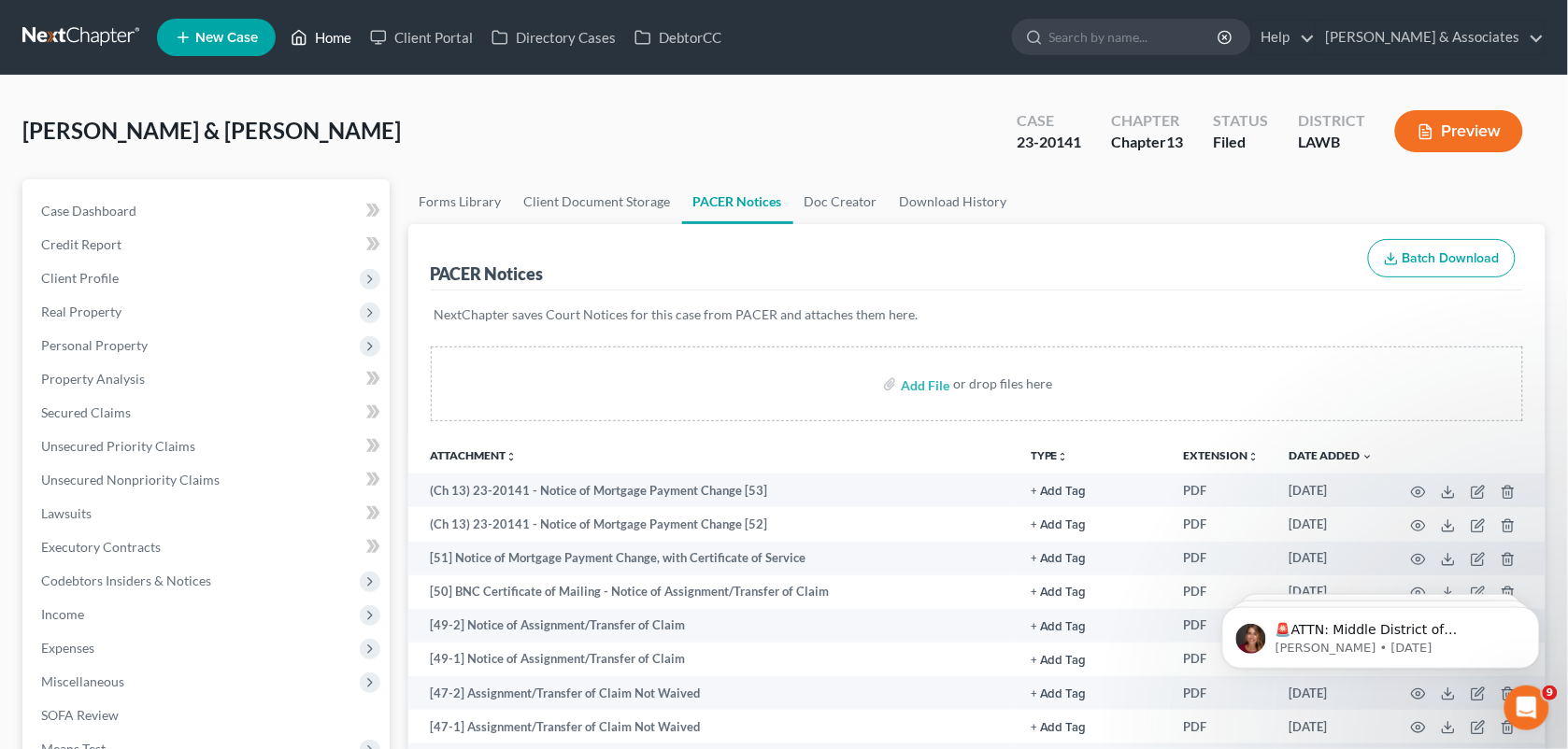
click at [305, 38] on icon at bounding box center [300, 37] width 13 height 14
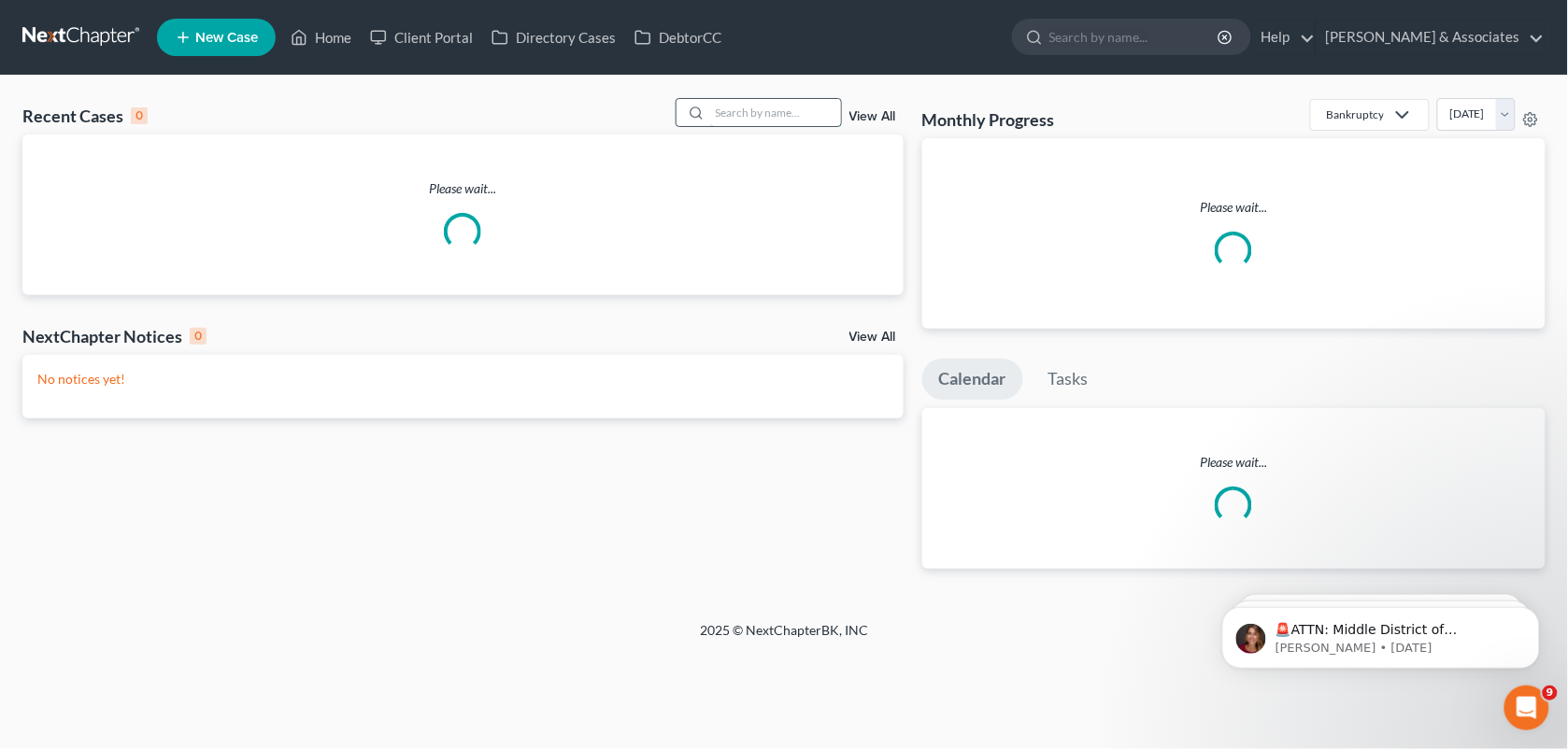
click at [739, 107] on input "search" at bounding box center [776, 112] width 131 height 28
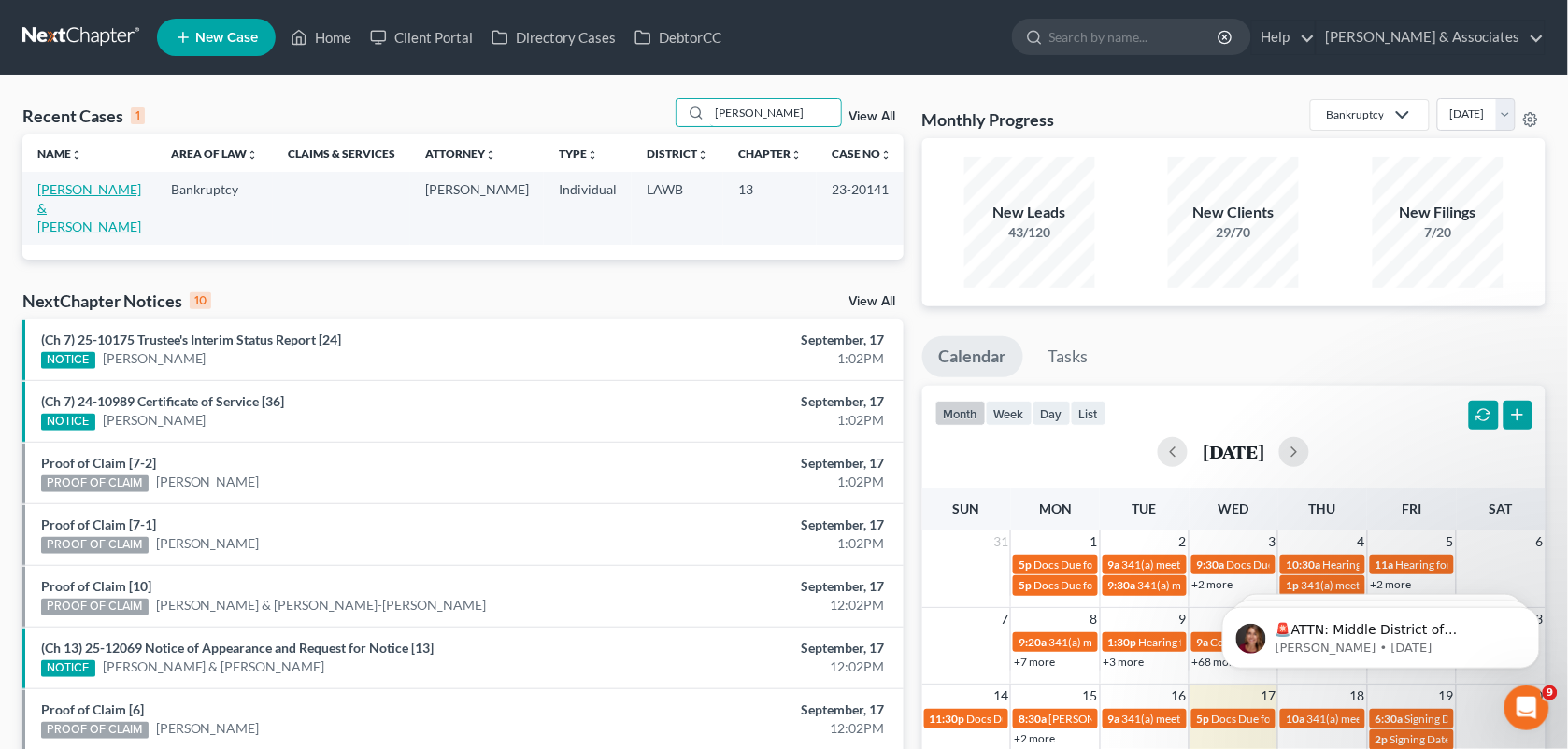
type input "[PERSON_NAME]"
click at [68, 185] on link "[PERSON_NAME] & [PERSON_NAME]" at bounding box center [88, 208] width 104 height 53
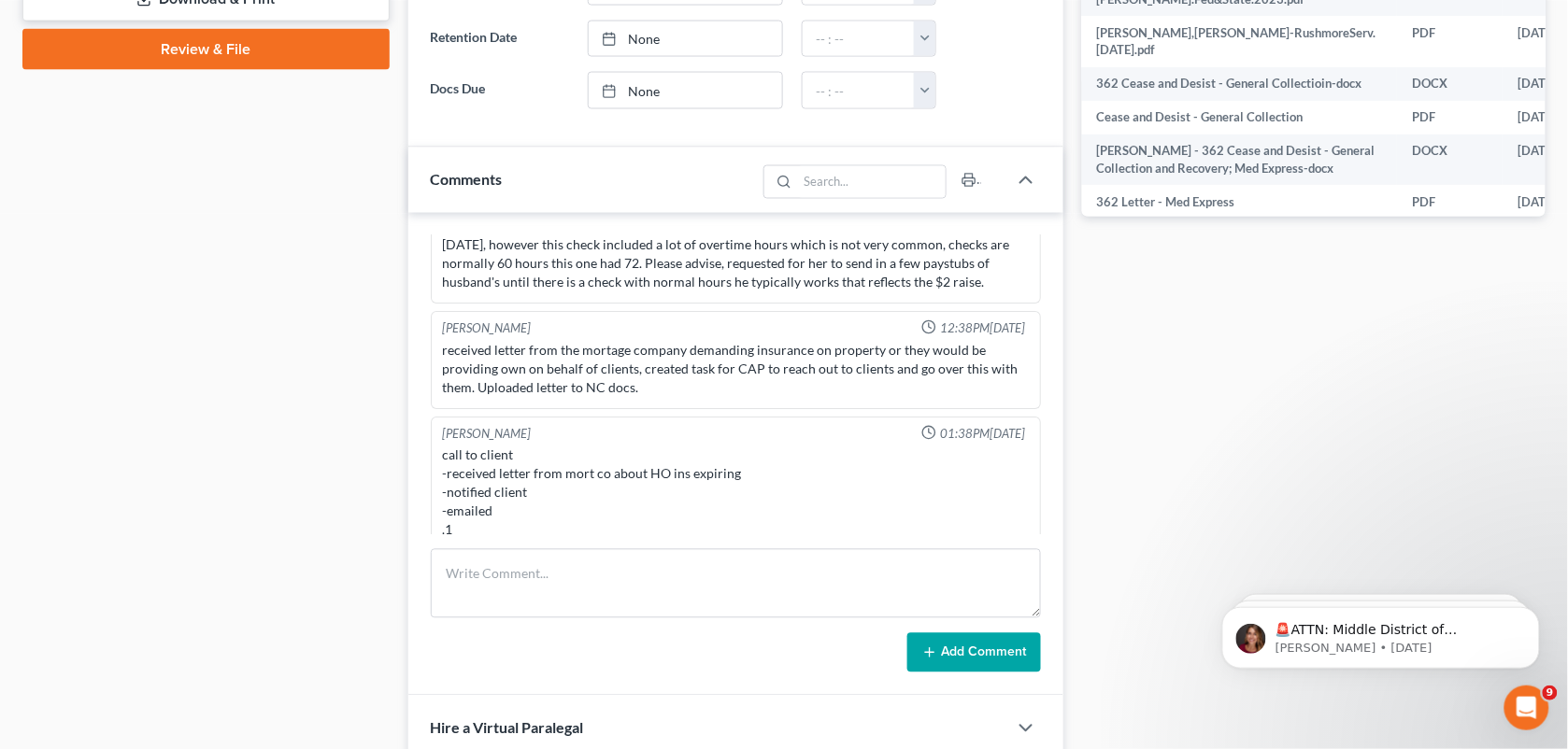
scroll to position [4131, 0]
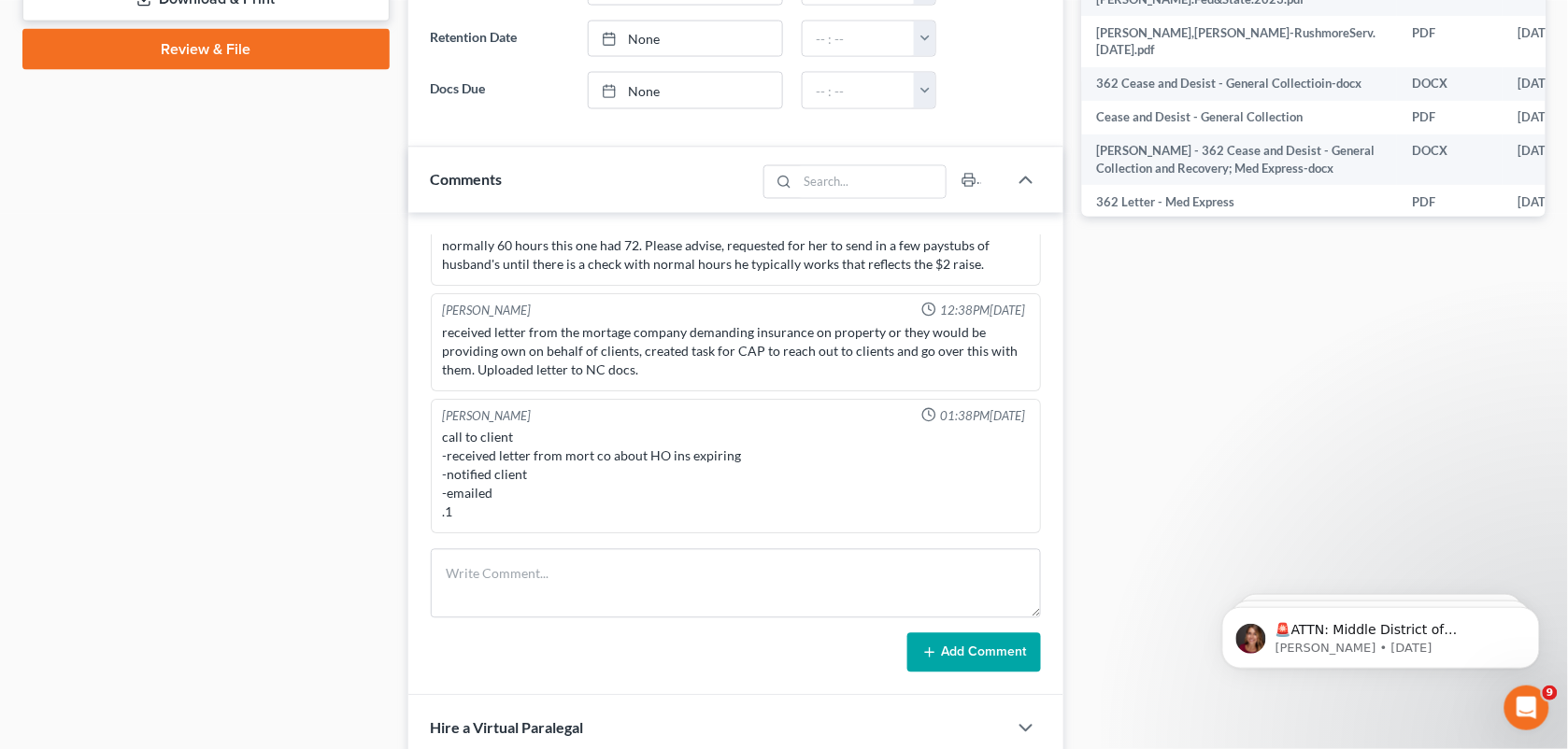
click at [996, 320] on span "12:38PM[DATE]" at bounding box center [982, 311] width 85 height 18
